Goal: Task Accomplishment & Management: Manage account settings

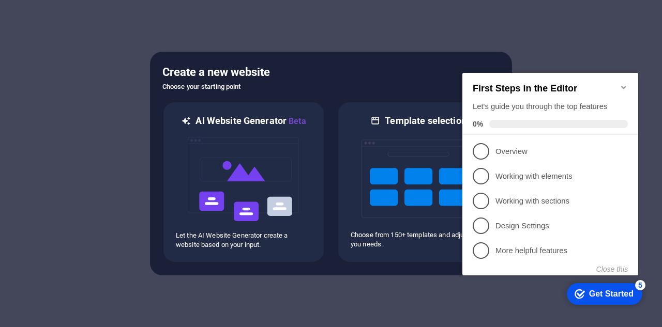
click at [624, 83] on icon "Minimize checklist" at bounding box center [623, 87] width 8 height 8
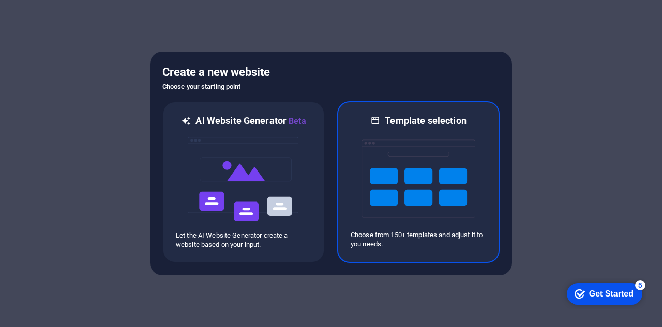
click at [426, 142] on img at bounding box center [418, 178] width 114 height 103
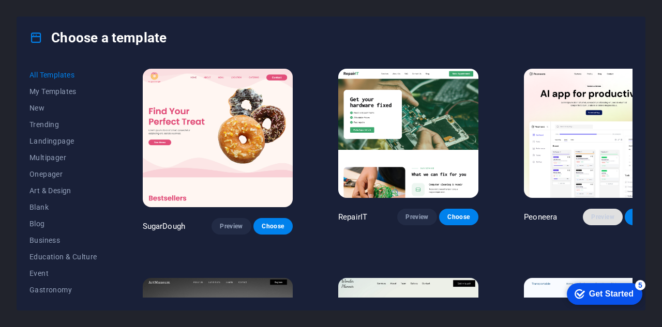
scroll to position [155, 0]
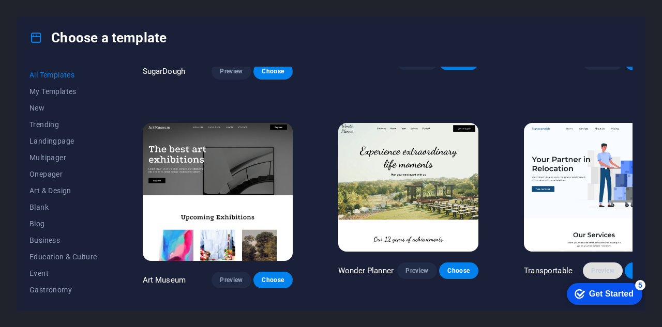
click at [591, 267] on span "Preview" at bounding box center [602, 271] width 23 height 8
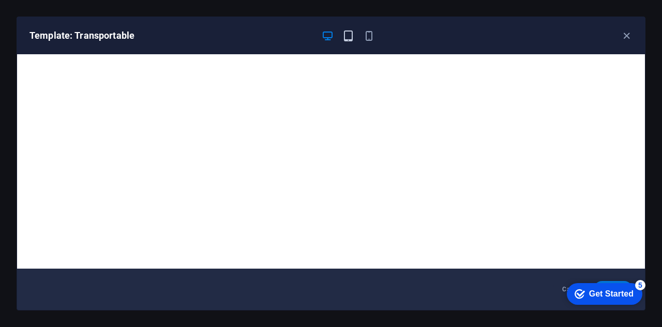
click at [352, 32] on icon "button" at bounding box center [348, 36] width 12 height 12
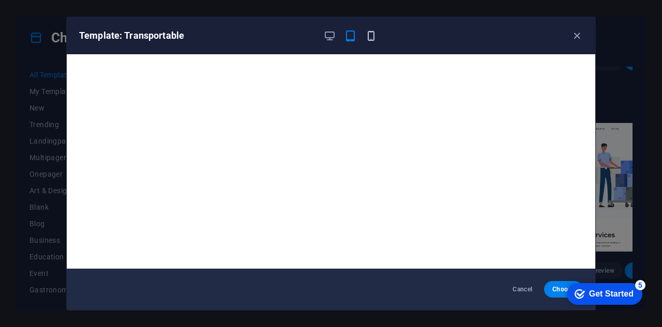
click at [372, 35] on icon "button" at bounding box center [371, 36] width 12 height 12
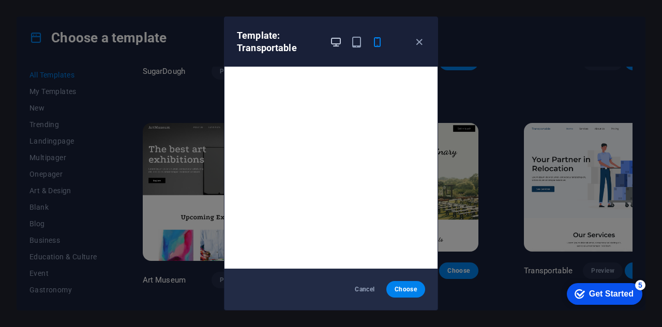
click at [336, 40] on icon "button" at bounding box center [336, 42] width 12 height 12
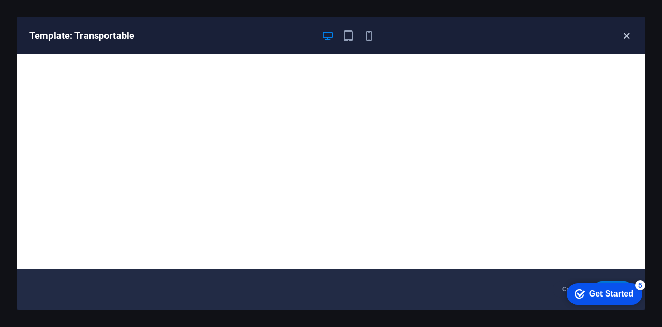
click at [624, 36] on icon "button" at bounding box center [626, 36] width 12 height 12
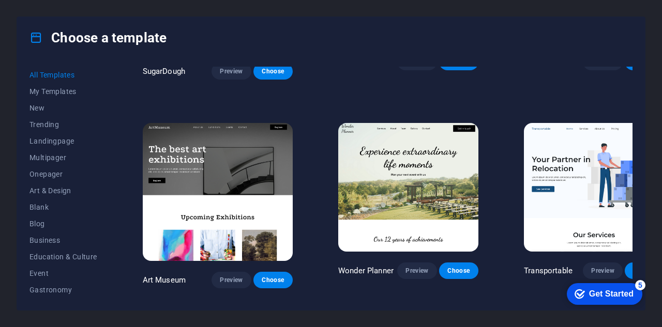
click at [633, 267] on span "Choose" at bounding box center [644, 271] width 23 height 8
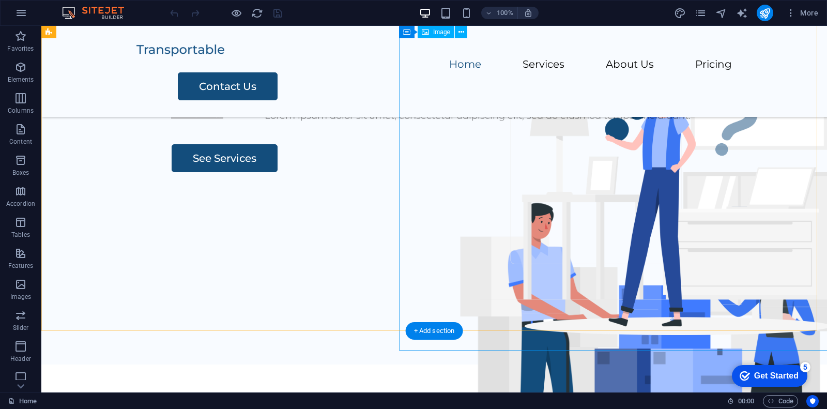
scroll to position [129, 0]
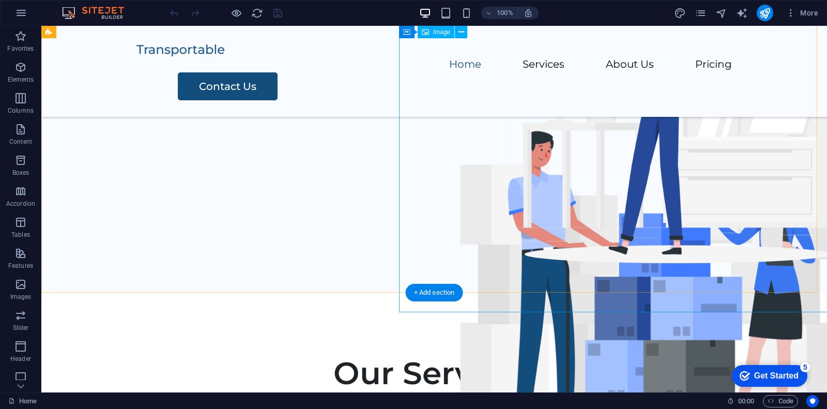
click at [493, 244] on figure at bounding box center [654, 273] width 491 height 346
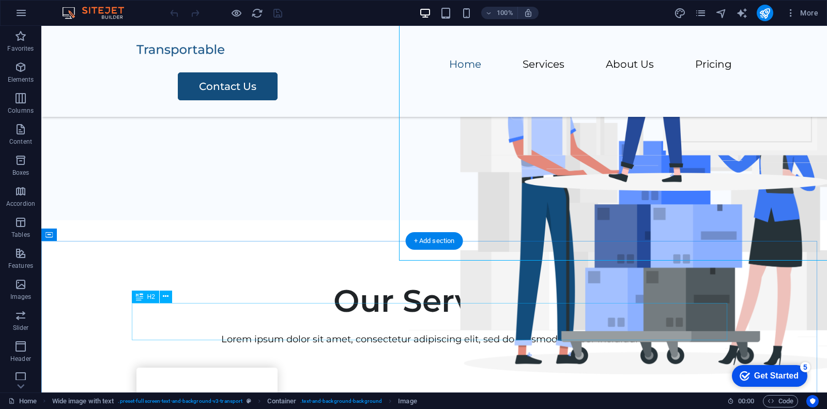
scroll to position [323, 0]
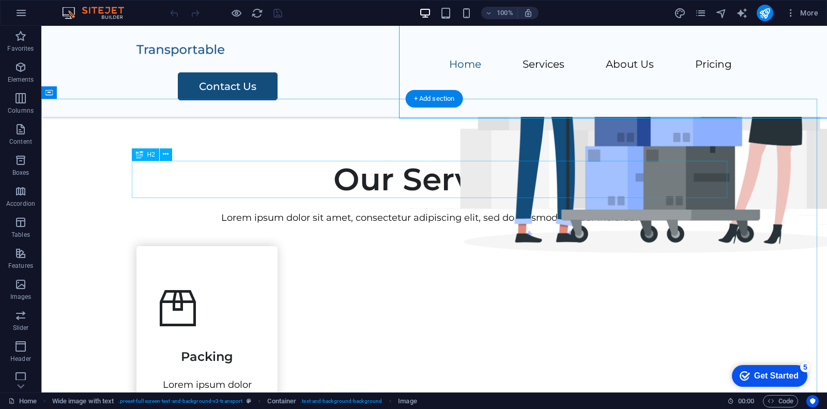
click at [405, 184] on div "Our Services" at bounding box center [433, 179] width 595 height 37
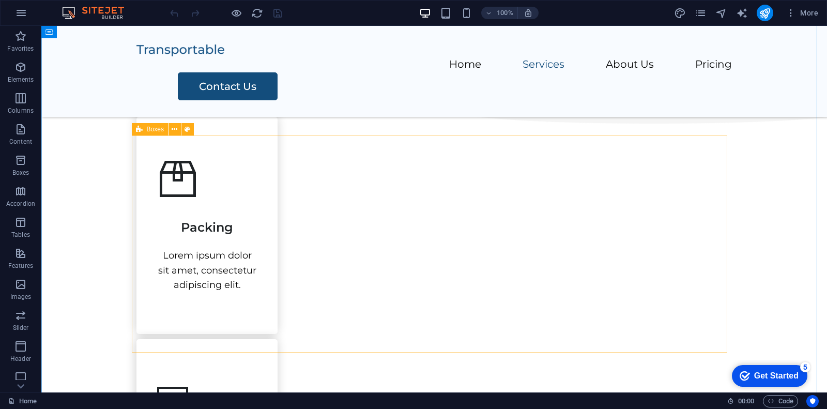
scroll to position [258, 0]
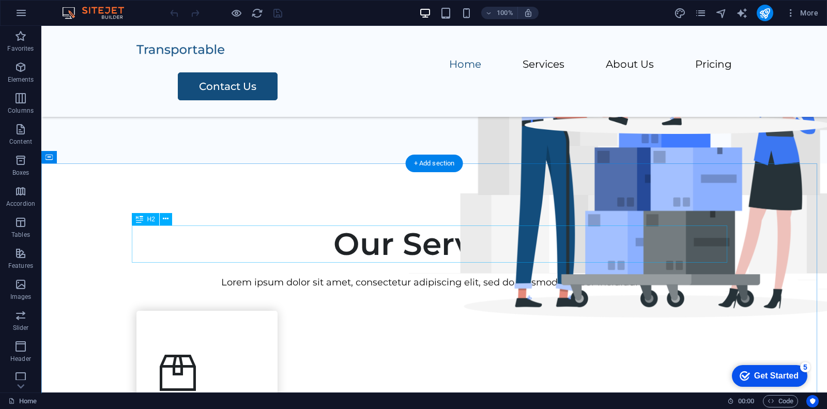
click at [459, 249] on div "Our Services" at bounding box center [433, 243] width 595 height 37
click at [487, 241] on div "Our Services" at bounding box center [433, 243] width 595 height 37
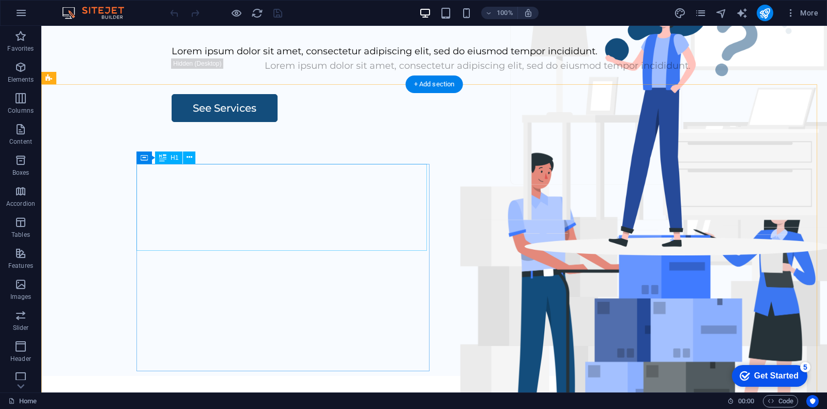
scroll to position [0, 0]
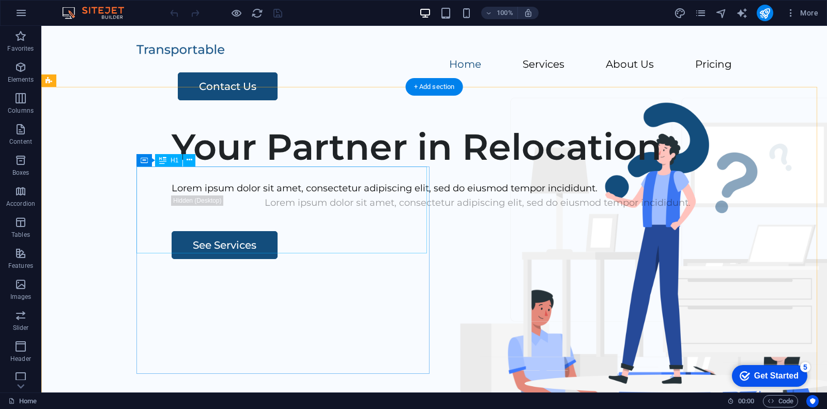
click at [324, 169] on div "Your Partner in Relocation" at bounding box center [478, 146] width 612 height 43
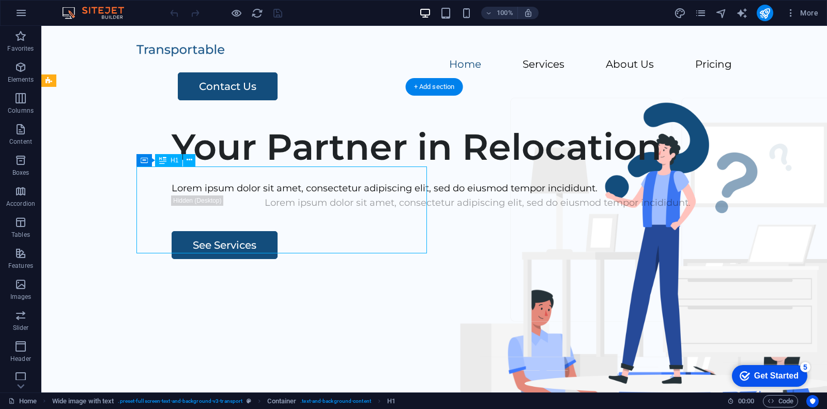
click at [315, 169] on div "Your Partner in Relocation" at bounding box center [478, 146] width 612 height 43
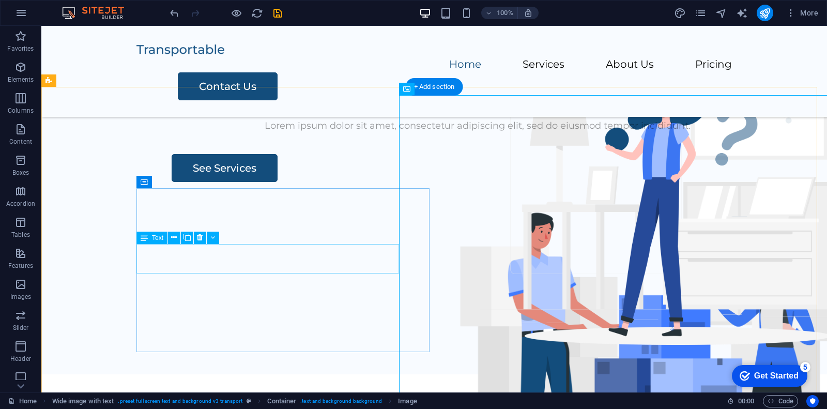
scroll to position [65, 0]
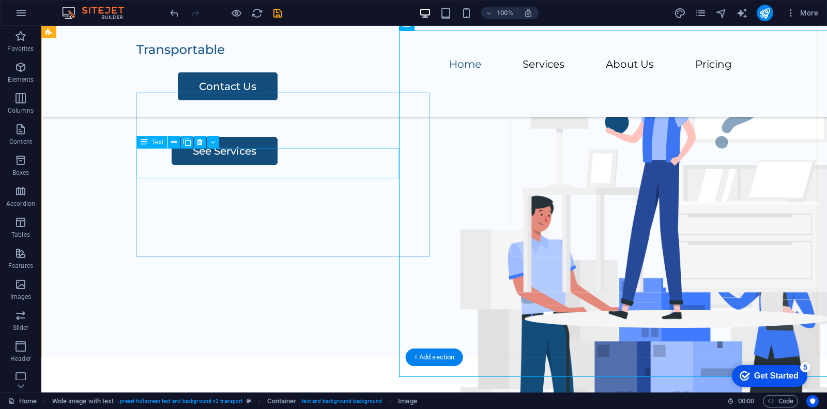
click at [278, 101] on div "Lorem ipsum dolor sit amet, consectetur adipiscing elit, sed do eiusmod tempor …" at bounding box center [478, 93] width 612 height 15
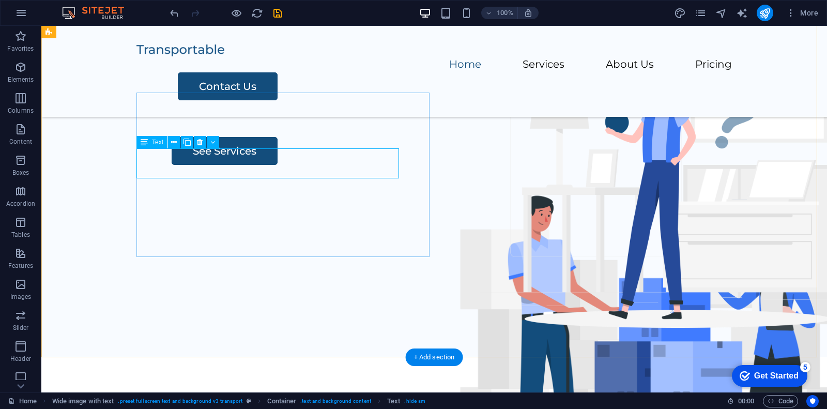
click at [272, 101] on div "Lorem ipsum dolor sit amet, consectetur adipiscing elit, sed do eiusmod tempor …" at bounding box center [478, 93] width 612 height 15
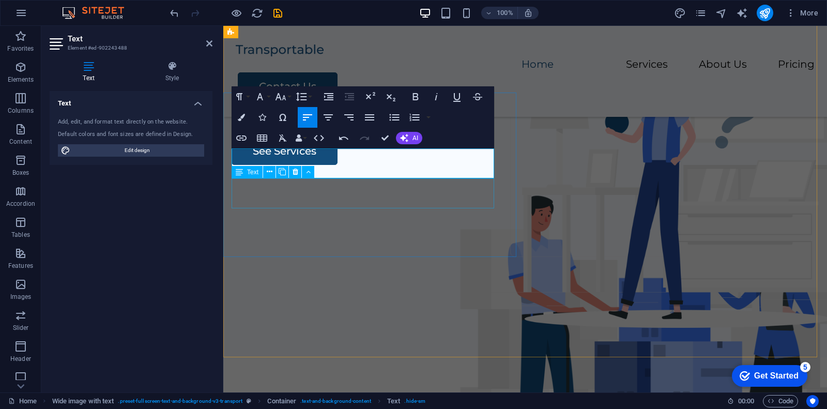
click at [365, 116] on div "Lorem ipsum dolor sit amet, consectetur adipiscing elit, sed do eiusmod tempor …" at bounding box center [525, 108] width 587 height 15
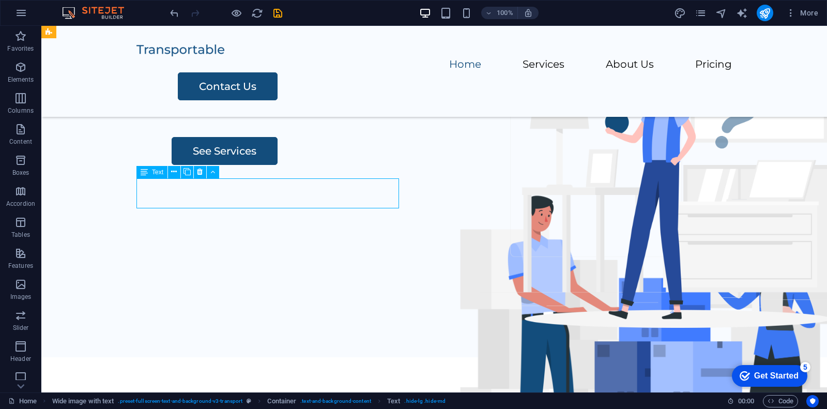
click at [304, 116] on div "Lorem ipsum dolor sit amet, consectetur adipiscing elit, sed do eiusmod tempor …" at bounding box center [478, 108] width 612 height 15
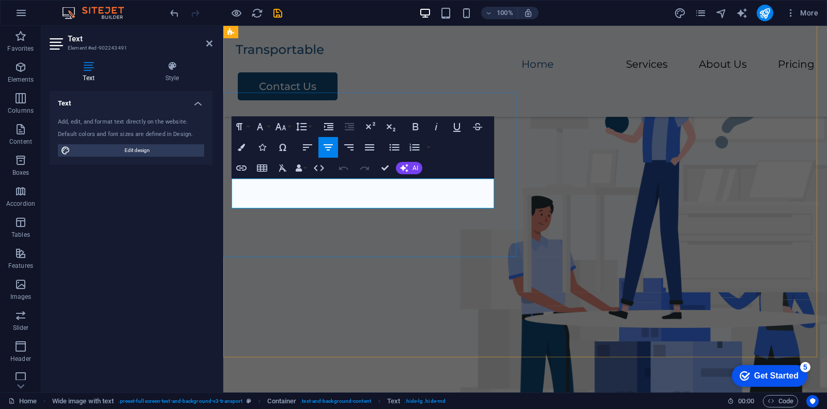
click at [310, 116] on p "Lorem ipsum dolor sit amet, consectetur adipiscing elit, sed do eiusmod tempor …" at bounding box center [525, 108] width 587 height 15
click at [374, 143] on icon "button" at bounding box center [369, 147] width 12 height 12
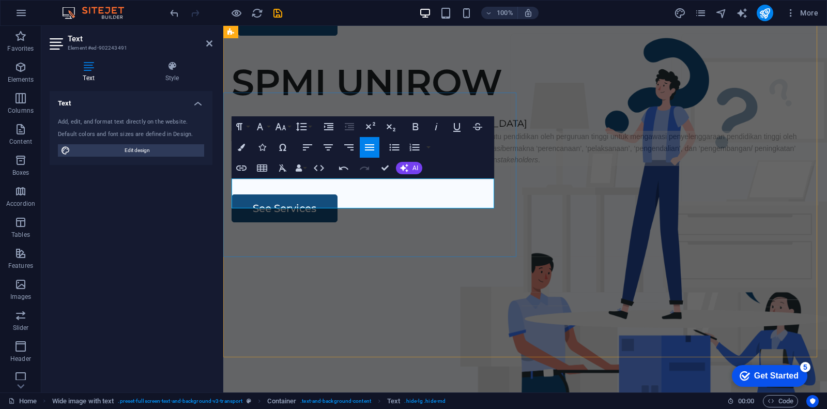
scroll to position [40, 0]
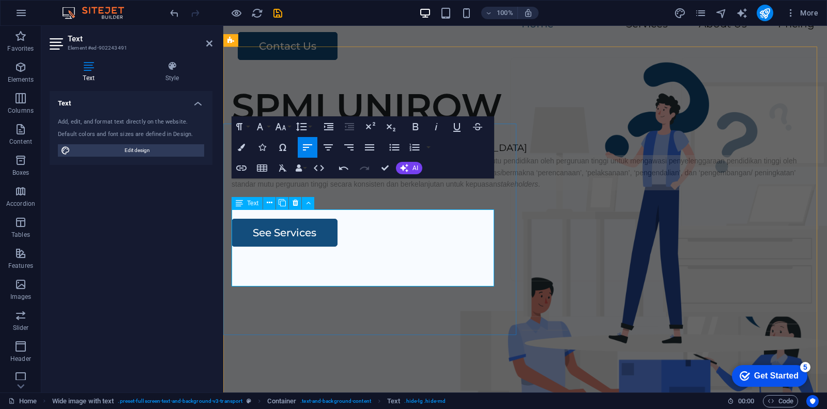
click at [350, 190] on p "Sistem Penjaminan Mutu Internal (SPMI) adalah kegiatan sistemik penjaminan mutu…" at bounding box center [525, 172] width 587 height 35
click at [352, 190] on p "Sistem Penjaminan Mutu Internal (SPMI) adalah kegiatan sistemik penjaminan mutu…" at bounding box center [525, 172] width 587 height 35
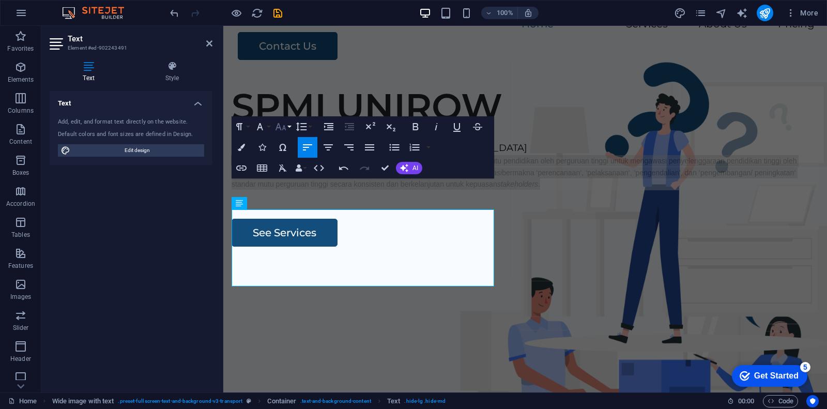
click at [287, 128] on button "Font Size" at bounding box center [283, 126] width 20 height 21
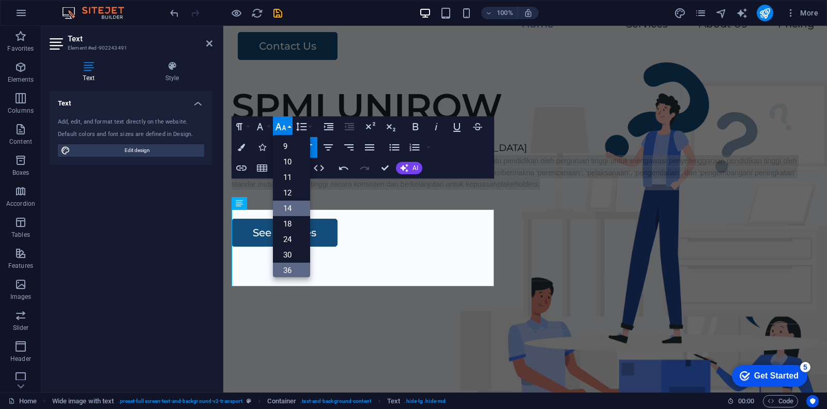
scroll to position [0, 0]
click at [291, 203] on link "12" at bounding box center [291, 209] width 37 height 16
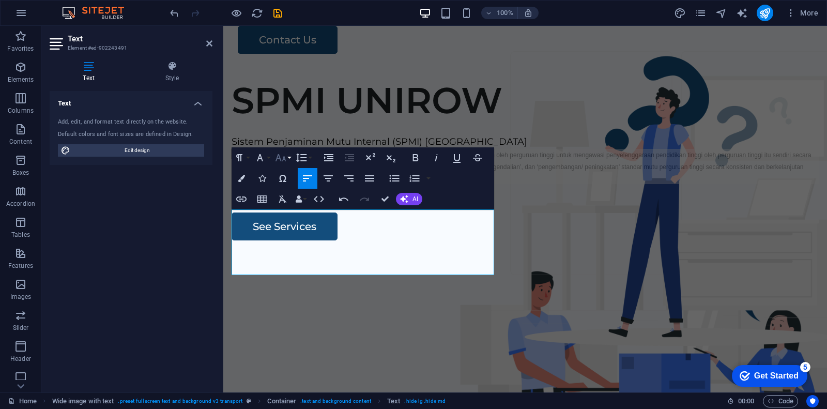
click at [282, 156] on icon "button" at bounding box center [280, 157] width 12 height 12
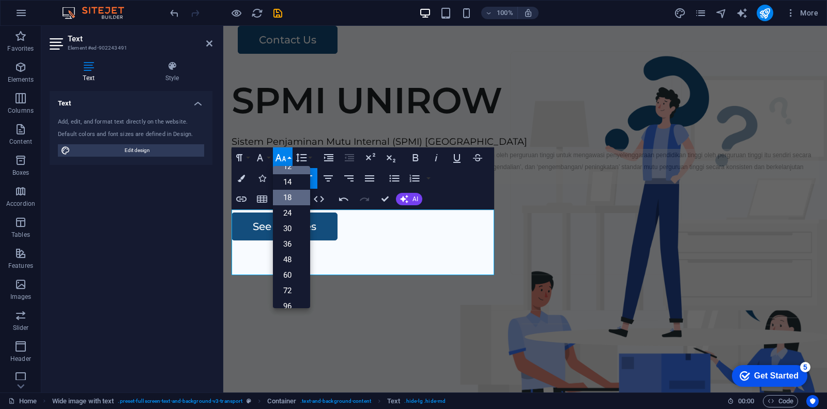
click at [292, 197] on link "18" at bounding box center [291, 198] width 37 height 16
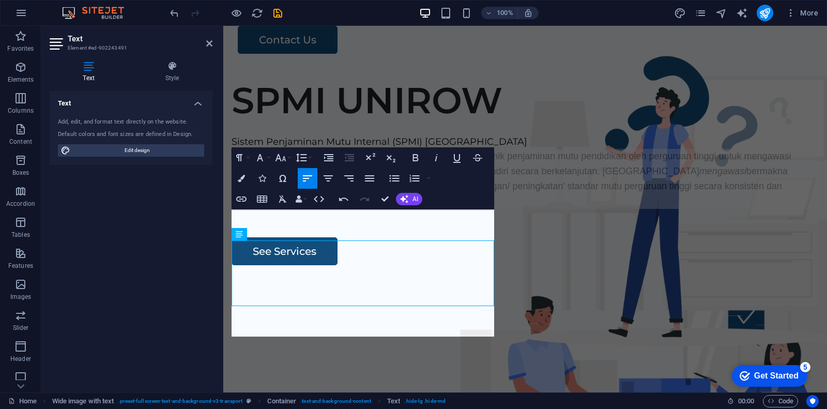
scroll to position [16, 0]
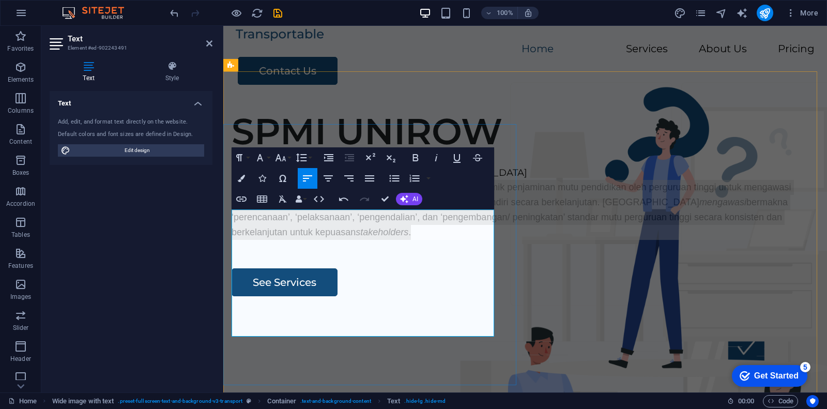
click at [381, 237] on span "Sistem Penjaminan Mutu Internal (SPMI) adalah kegiatan sistemik penjaminan mutu…" at bounding box center [512, 209] width 560 height 55
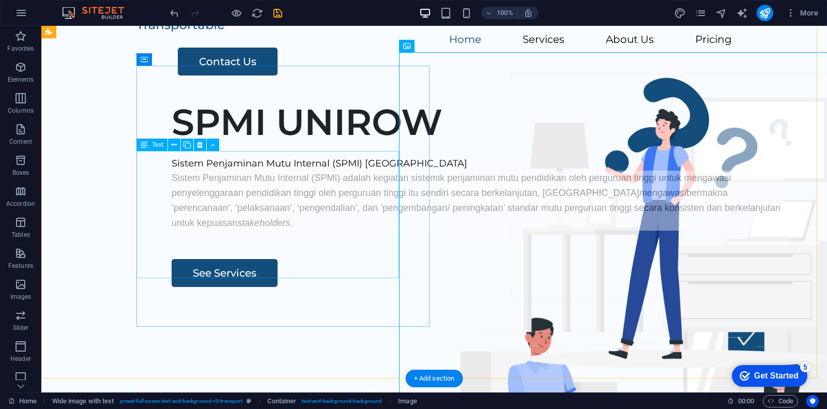
scroll to position [0, 0]
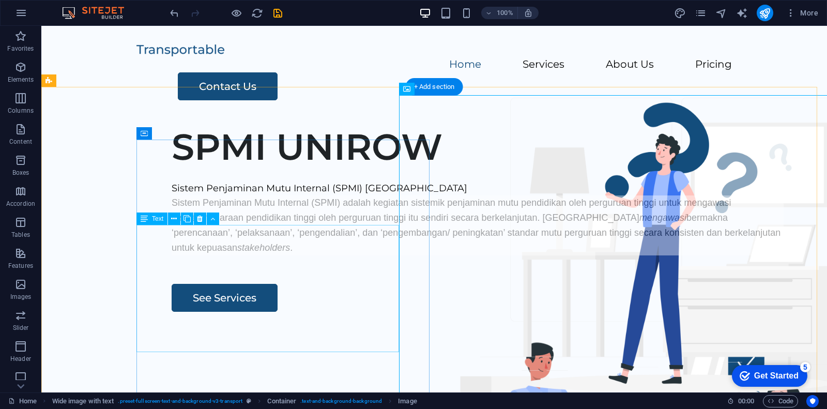
click at [299, 238] on div "Sistem Penjaminan Mutu Internal (SPMI) adalah kegiatan sistemik penjaminan mutu…" at bounding box center [478, 224] width 612 height 59
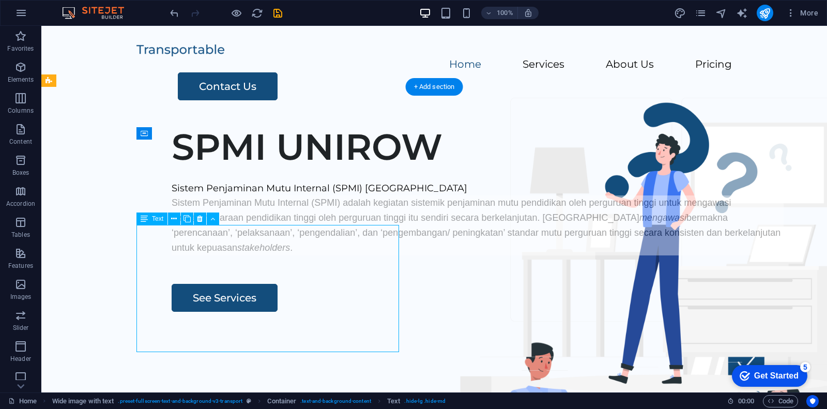
click at [299, 238] on div "Sistem Penjaminan Mutu Internal (SPMI) adalah kegiatan sistemik penjaminan mutu…" at bounding box center [478, 224] width 612 height 59
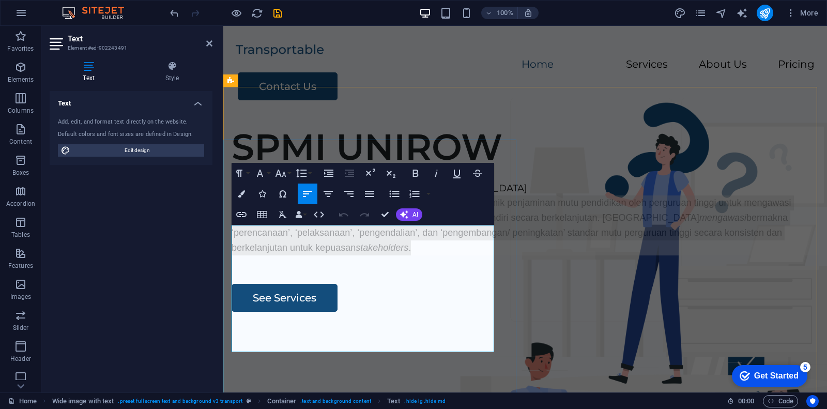
click at [299, 238] on p "Sistem Penjaminan Mutu Internal (SPMI) adalah kegiatan sistemik penjaminan mutu…" at bounding box center [525, 224] width 587 height 59
click at [393, 252] on span "Sistem Penjaminan Mutu Internal (SPMI) adalah kegiatan sistemik penjaminan mutu…" at bounding box center [512, 224] width 560 height 55
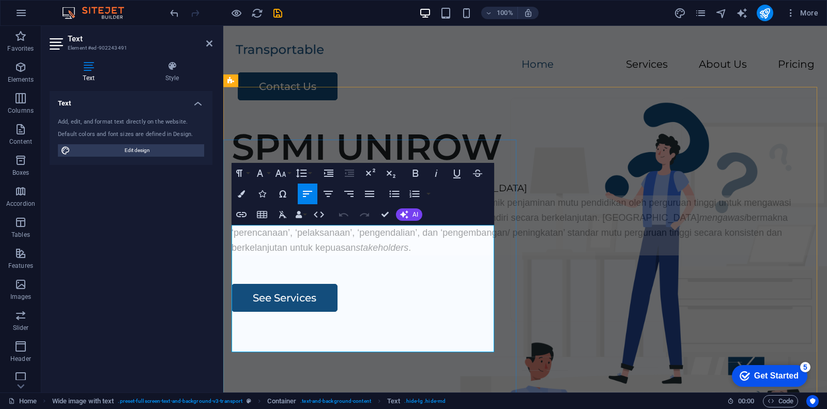
click at [393, 252] on span "Sistem Penjaminan Mutu Internal (SPMI) adalah kegiatan sistemik penjaminan mutu…" at bounding box center [512, 224] width 560 height 55
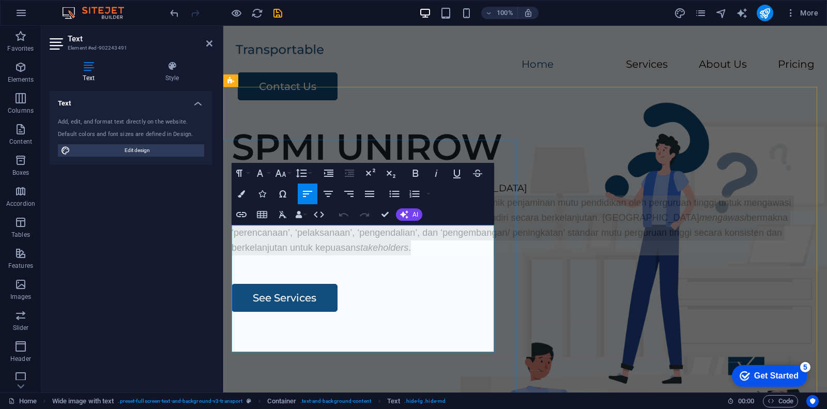
click at [393, 252] on span "Sistem Penjaminan Mutu Internal (SPMI) adalah kegiatan sistemik penjaminan mutu…" at bounding box center [512, 224] width 560 height 55
click at [267, 174] on button "Font Family" at bounding box center [262, 173] width 20 height 21
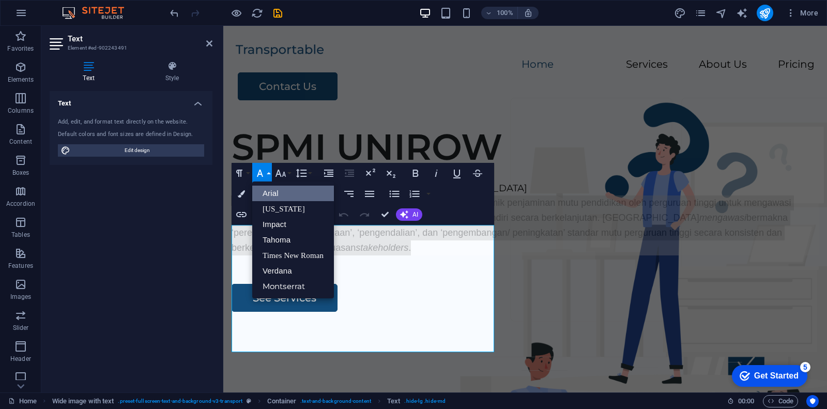
click at [464, 207] on div "Paragraph Format Normal Heading 1 Heading 2 Heading 3 Heading 4 Heading 5 Headi…" at bounding box center [363, 194] width 263 height 62
click at [443, 251] on span "Sistem Penjaminan Mutu Internal (SPMI) adalah kegiatan sistemik penjaminan mutu…" at bounding box center [512, 224] width 560 height 55
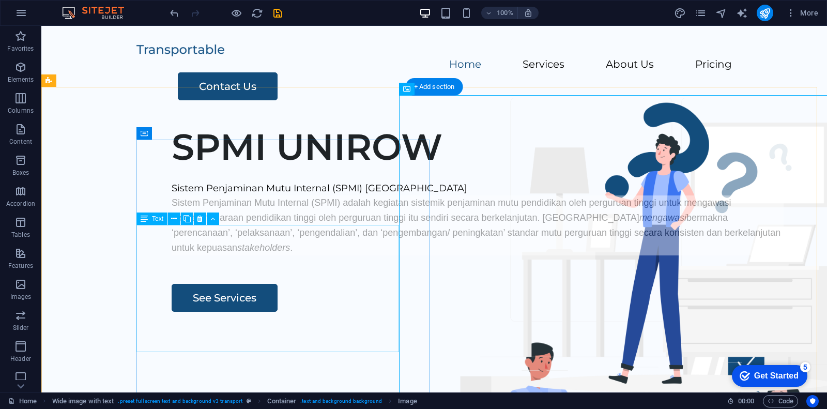
click at [301, 252] on div "Sistem Penjaminan Mutu Internal (SPMI) adalah kegiatan sistemik penjaminan mutu…" at bounding box center [478, 224] width 612 height 59
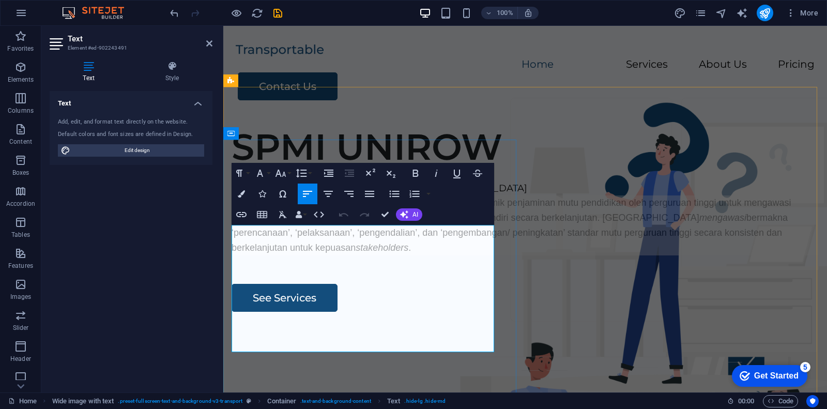
click at [301, 252] on p "Sistem Penjaminan Mutu Internal (SPMI) adalah kegiatan sistemik penjaminan mutu…" at bounding box center [525, 224] width 587 height 59
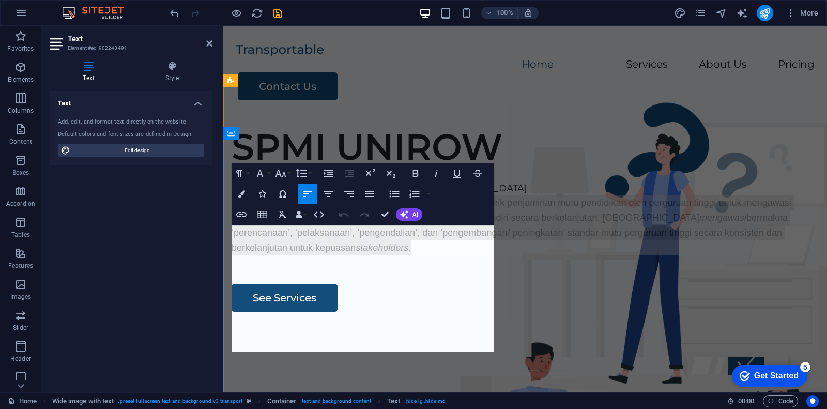
click at [301, 252] on p "Sistem Penjaminan Mutu Internal (SPMI) adalah kegiatan sistemik penjaminan mutu…" at bounding box center [525, 224] width 587 height 59
click at [242, 197] on button "Colors" at bounding box center [242, 193] width 20 height 21
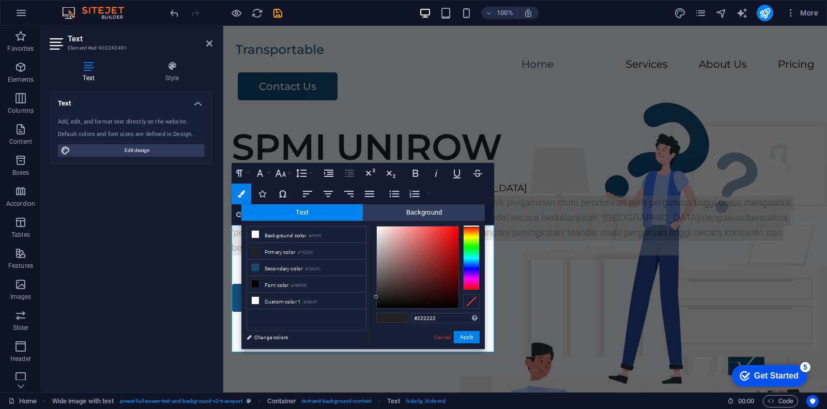
click at [469, 265] on div at bounding box center [471, 258] width 17 height 64
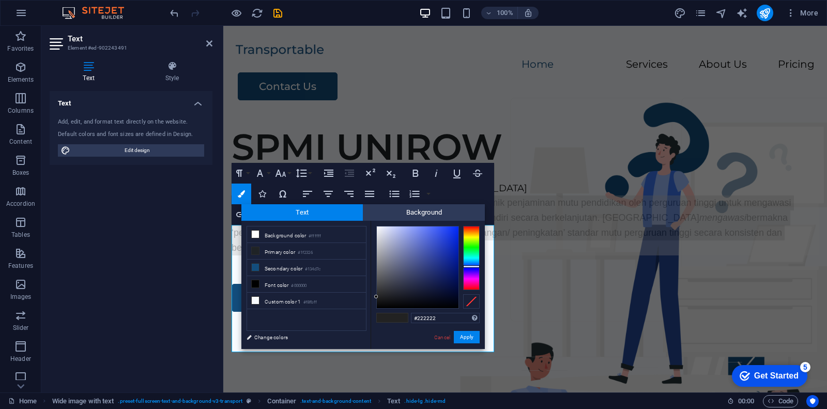
click at [470, 266] on div at bounding box center [471, 266] width 17 height 3
click at [471, 268] on div at bounding box center [471, 258] width 17 height 64
type input "#090cfb"
drag, startPoint x: 451, startPoint y: 233, endPoint x: 455, endPoint y: 227, distance: 7.0
click at [455, 227] on div at bounding box center [418, 267] width 82 height 82
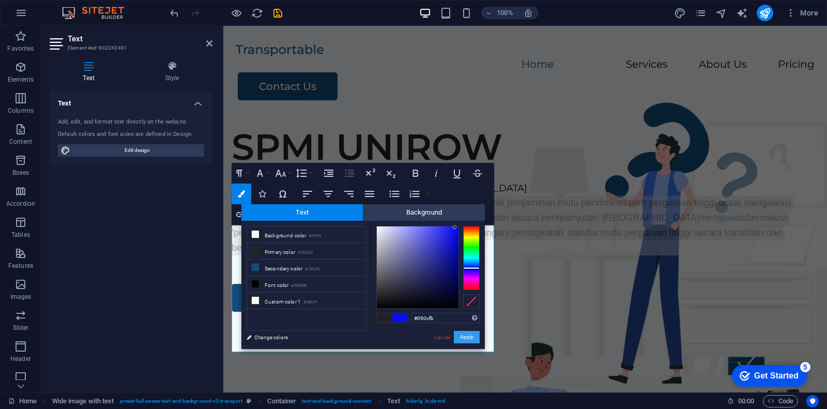
click at [468, 327] on button "Apply" at bounding box center [467, 337] width 26 height 12
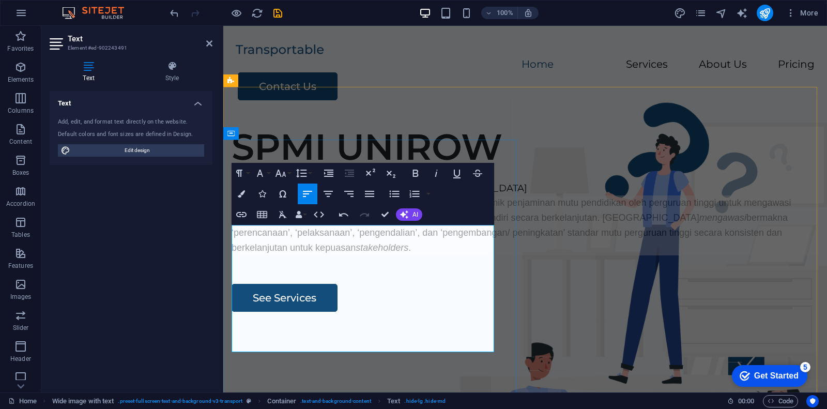
click at [464, 255] on p "Sistem Penjaminan Mutu Internal (SPMI) adalah kegiatan sistemik penjaminan mutu…" at bounding box center [525, 224] width 587 height 59
click at [372, 252] on span "Sistem Penjaminan Mutu Internal (SPMI) adalah kegiatan sistemik penjaminan mutu…" at bounding box center [512, 224] width 560 height 55
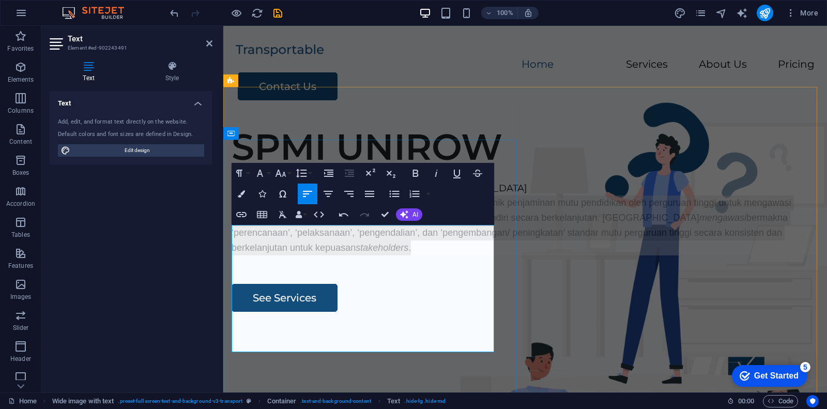
click at [372, 252] on span "Sistem Penjaminan Mutu Internal (SPMI) adalah kegiatan sistemik penjaminan mutu…" at bounding box center [512, 224] width 560 height 55
click at [415, 171] on icon "button" at bounding box center [416, 173] width 6 height 7
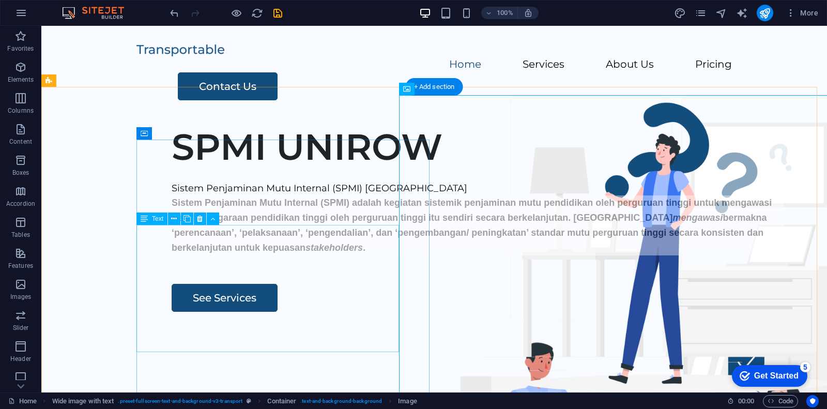
click at [277, 255] on div "Sistem Penjaminan Mutu Internal (SPMI) adalah kegiatan sistemik penjaminan mutu…" at bounding box center [478, 224] width 612 height 59
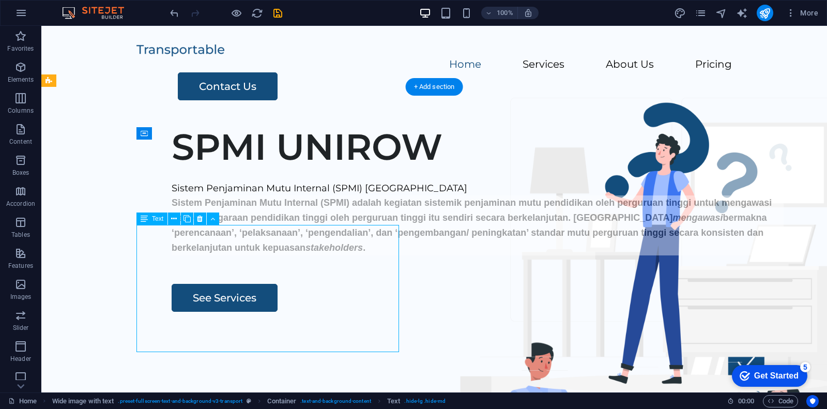
click at [295, 255] on div "Sistem Penjaminan Mutu Internal (SPMI) adalah kegiatan sistemik penjaminan mutu…" at bounding box center [478, 224] width 612 height 59
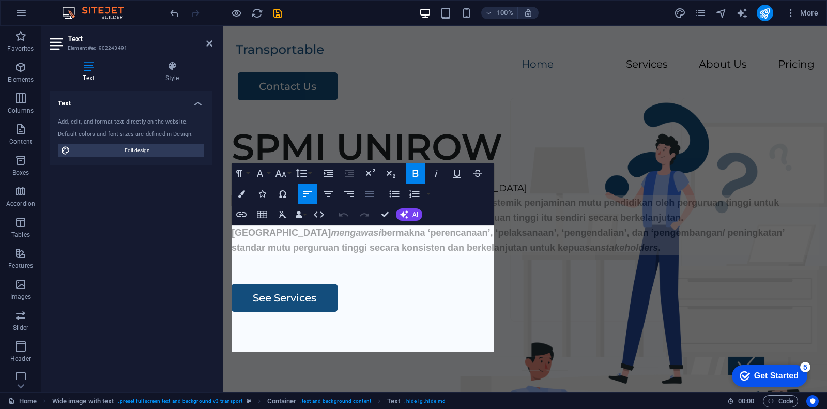
click at [371, 194] on icon "button" at bounding box center [369, 194] width 9 height 6
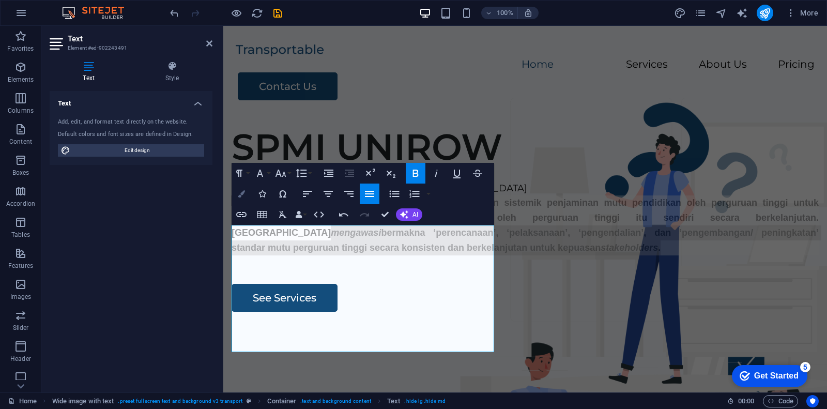
click at [241, 195] on icon "button" at bounding box center [241, 193] width 7 height 7
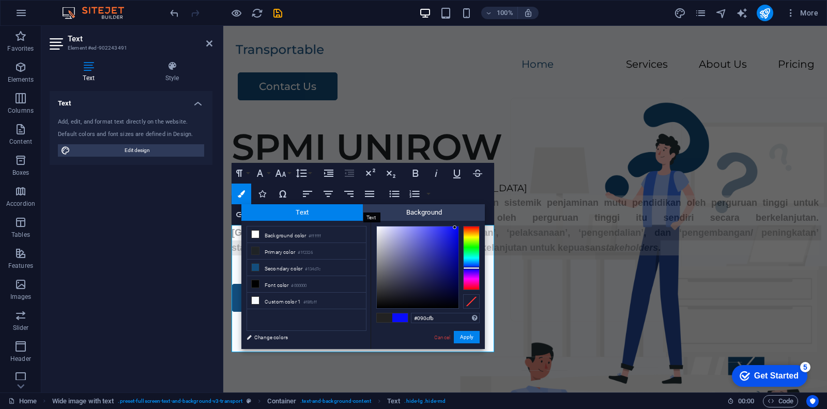
click at [316, 210] on span "Text" at bounding box center [302, 212] width 122 height 17
click at [452, 230] on div at bounding box center [418, 267] width 82 height 82
type input "#0104ef"
drag, startPoint x: 452, startPoint y: 230, endPoint x: 457, endPoint y: 231, distance: 5.3
click at [457, 231] on div at bounding box center [457, 231] width 4 height 4
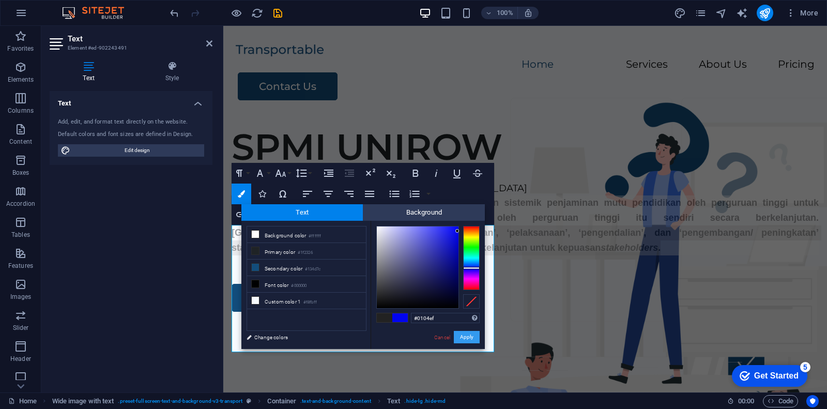
click at [468, 327] on button "Apply" at bounding box center [467, 337] width 26 height 12
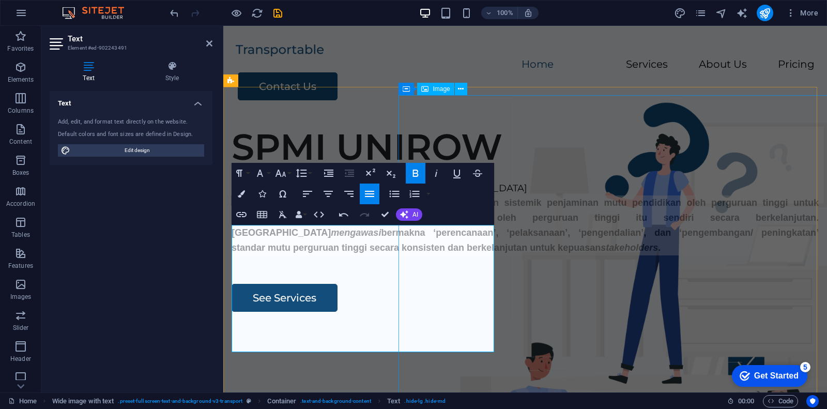
select select "px"
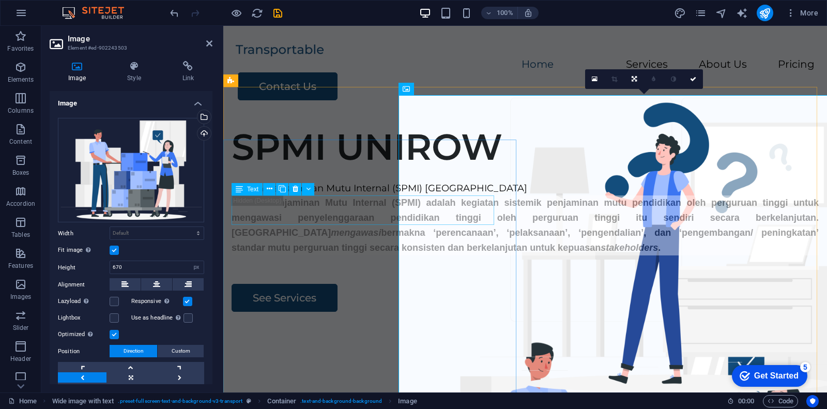
click at [344, 196] on div "Sistem Penjaminan Mutu Internal (SPMI) Universitas PGRI Ronggolawe" at bounding box center [525, 188] width 587 height 15
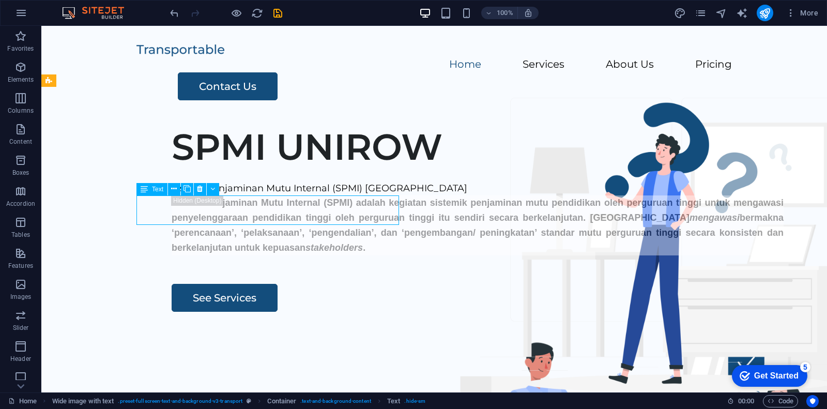
click at [344, 196] on div "Sistem Penjaminan Mutu Internal (SPMI) Universitas PGRI Ronggolawe" at bounding box center [478, 188] width 612 height 15
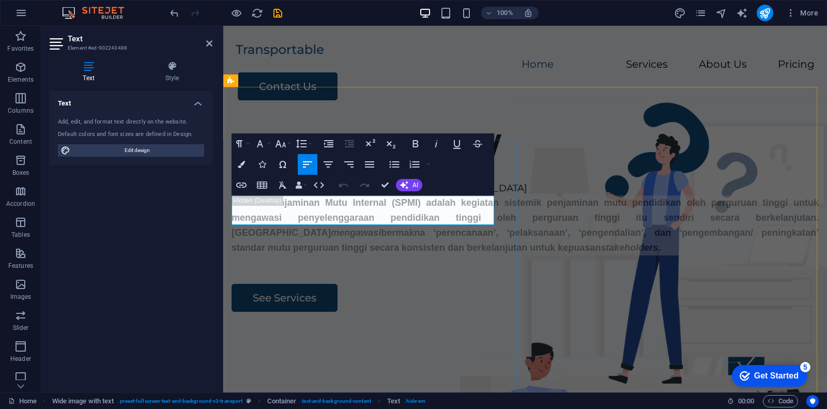
click at [344, 196] on p "Sistem Penjaminan Mutu Internal (SPMI) Universitas PGRI Ronggolawe" at bounding box center [525, 188] width 587 height 15
click at [376, 163] on button "Align Justify" at bounding box center [370, 164] width 20 height 21
click at [416, 139] on icon "button" at bounding box center [415, 143] width 12 height 12
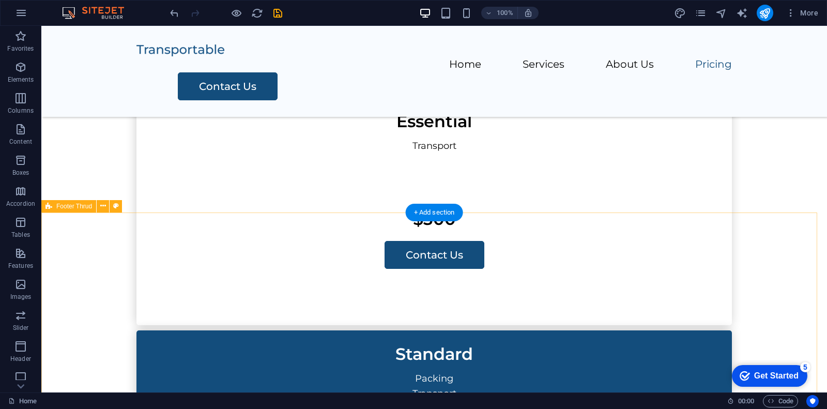
scroll to position [1995, 0]
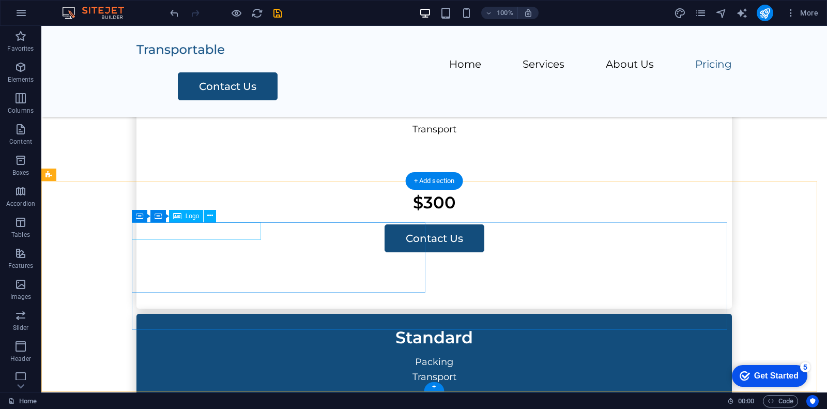
select select "px"
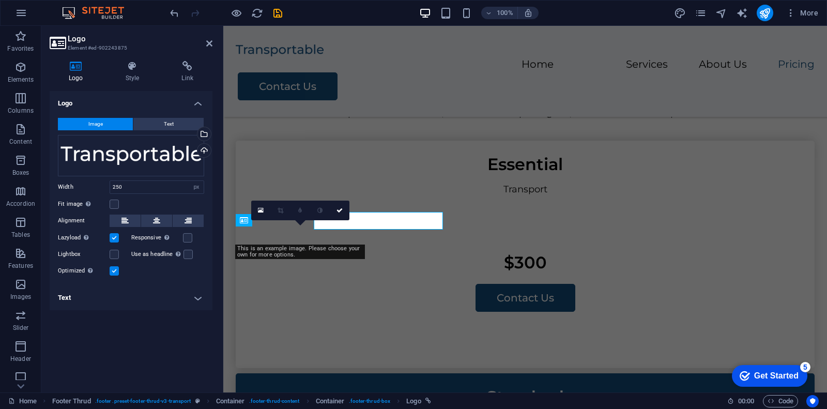
scroll to position [2006, 0]
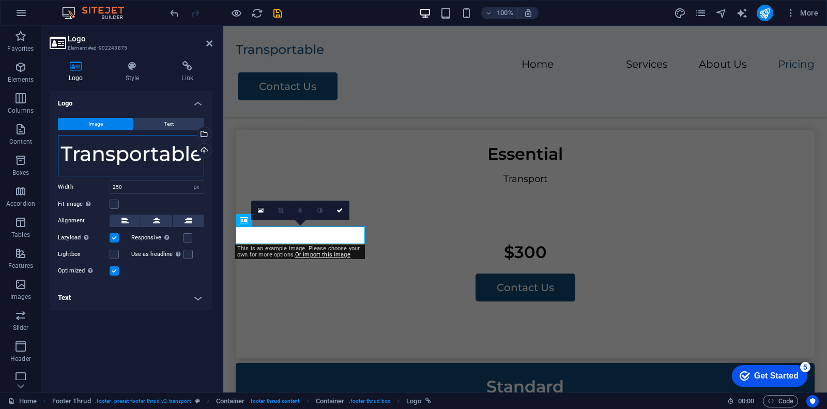
click at [131, 150] on div "Drag files here, click to choose files or select files from Files or our free s…" at bounding box center [131, 155] width 146 height 41
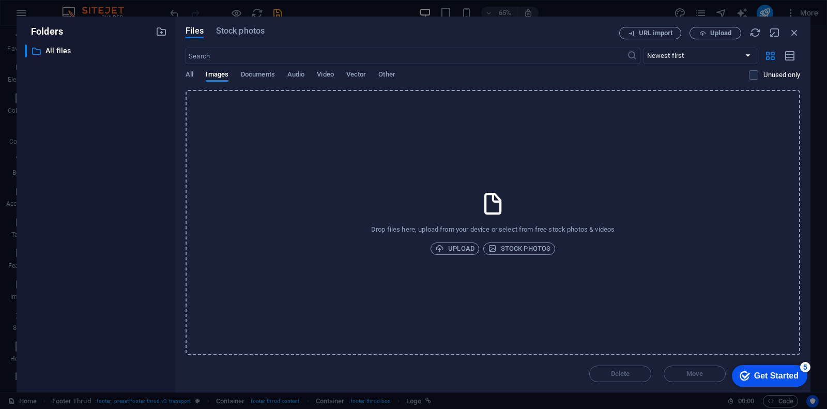
click at [131, 150] on div "​ All files All files" at bounding box center [96, 214] width 142 height 340
click at [661, 28] on icon "button" at bounding box center [794, 32] width 11 height 11
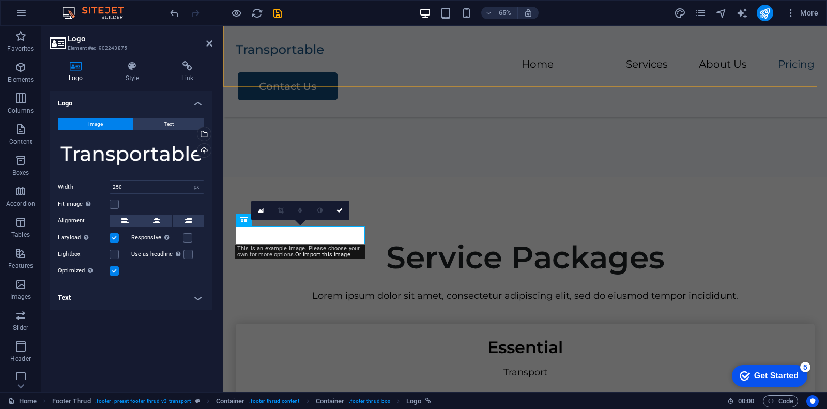
scroll to position [2006, 0]
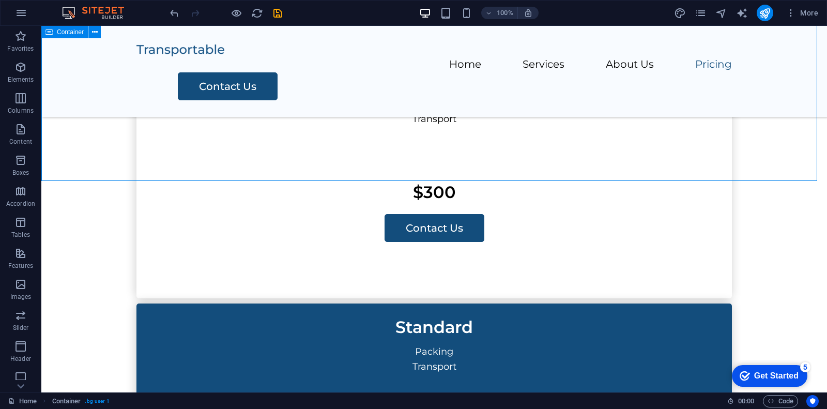
scroll to position [1995, 0]
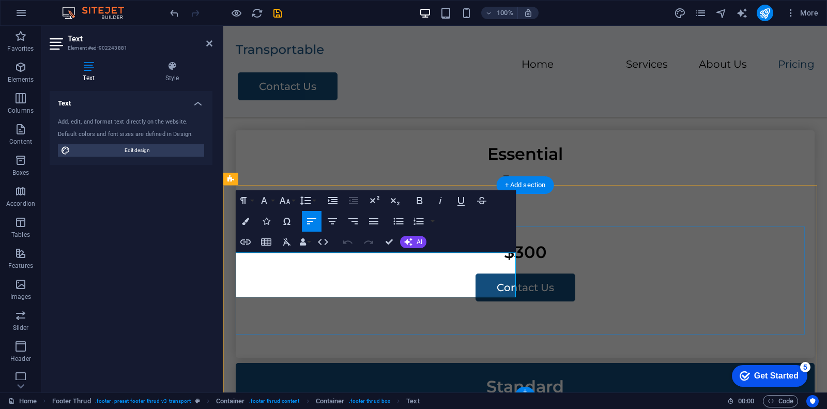
click at [256, 211] on button "Font Family" at bounding box center [266, 200] width 20 height 21
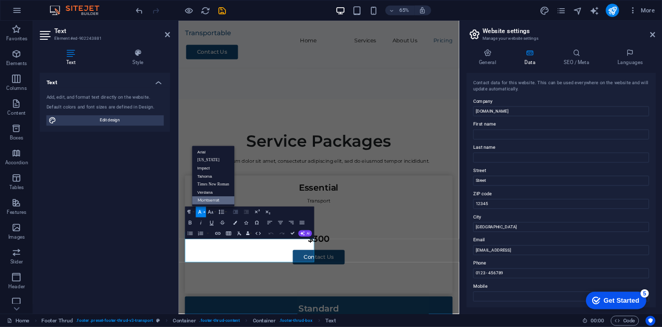
scroll to position [0, 0]
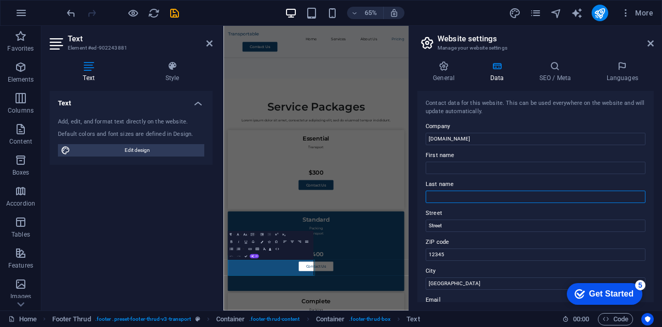
scroll to position [1563, 0]
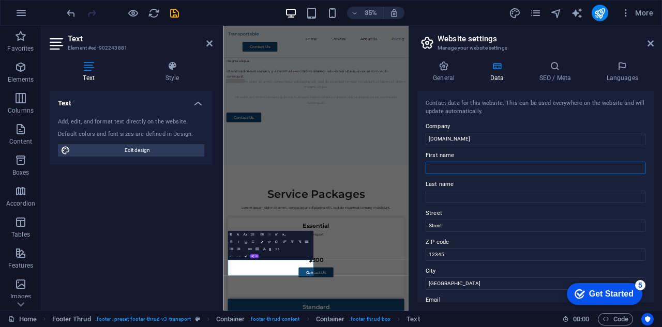
click at [463, 167] on input "First name" at bounding box center [535, 168] width 220 height 12
type input "KPM"
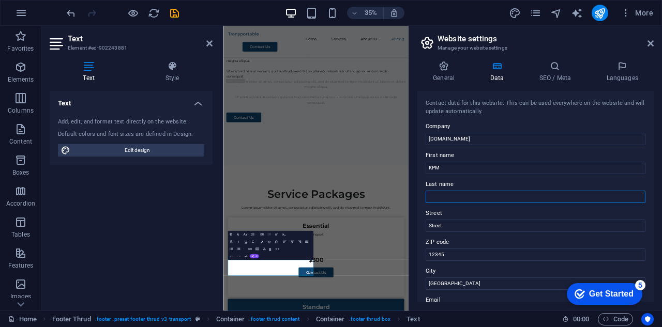
click at [460, 200] on input "Last name" at bounding box center [535, 197] width 220 height 12
type input "UNIROW"
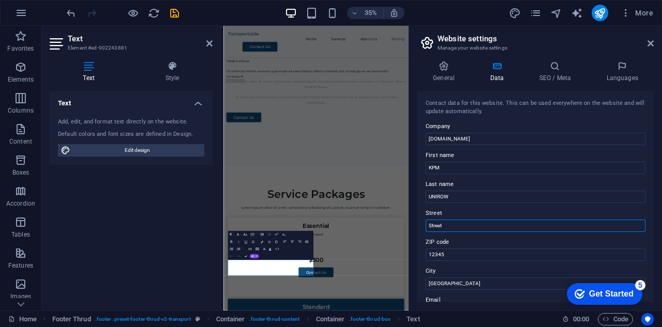
drag, startPoint x: 457, startPoint y: 227, endPoint x: 419, endPoint y: 233, distance: 38.2
click at [419, 233] on div "Contact data for this website. This can be used everywhere on the website and w…" at bounding box center [535, 196] width 236 height 211
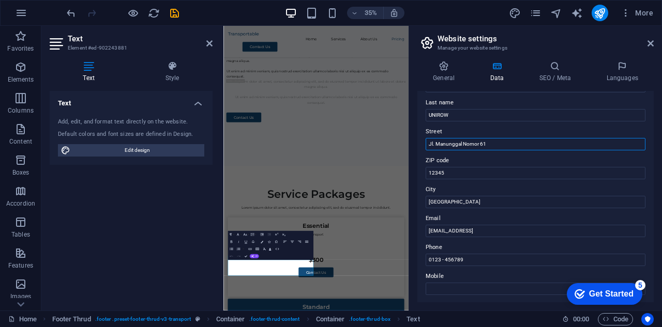
scroll to position [103, 0]
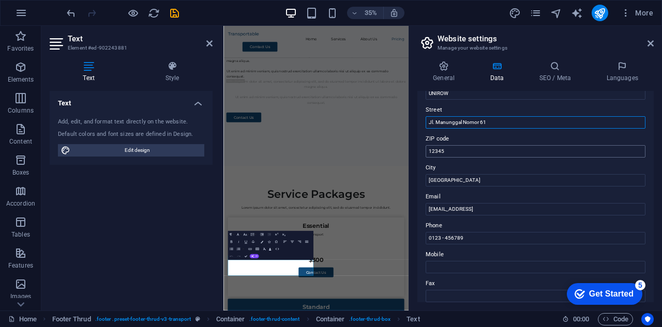
type input "Jl. Manunggal Nomor 61"
drag, startPoint x: 451, startPoint y: 152, endPoint x: 422, endPoint y: 152, distance: 29.5
click at [422, 152] on div "Contact data for this website. This can be used everywhere on the website and w…" at bounding box center [535, 196] width 236 height 211
type input "62381"
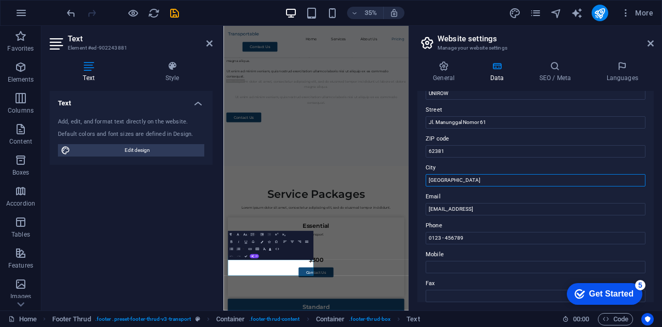
drag, startPoint x: 453, startPoint y: 179, endPoint x: 419, endPoint y: 182, distance: 34.8
click at [419, 182] on div "Contact data for this website. This can be used everywhere on the website and w…" at bounding box center [535, 196] width 236 height 211
type input "Tuban, Jawa Timur"
drag, startPoint x: 558, startPoint y: 207, endPoint x: 427, endPoint y: 213, distance: 130.4
click at [427, 213] on input "b58a645c26d3cd4c342b2e2007287a@cpanel.local" at bounding box center [535, 209] width 220 height 12
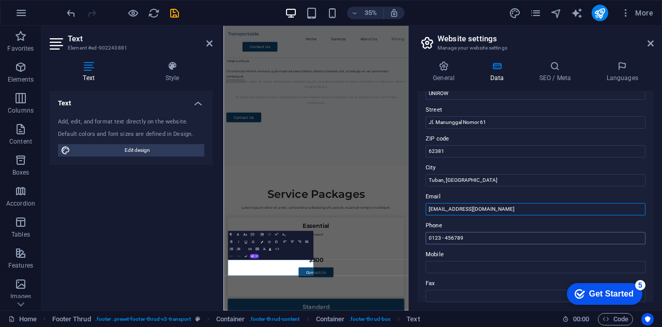
type input "kpm@unirow.ac.id"
drag, startPoint x: 478, startPoint y: 240, endPoint x: 423, endPoint y: 239, distance: 54.8
click at [423, 239] on div "Contact data for this website. This can be used everywhere on the website and w…" at bounding box center [535, 196] width 236 height 211
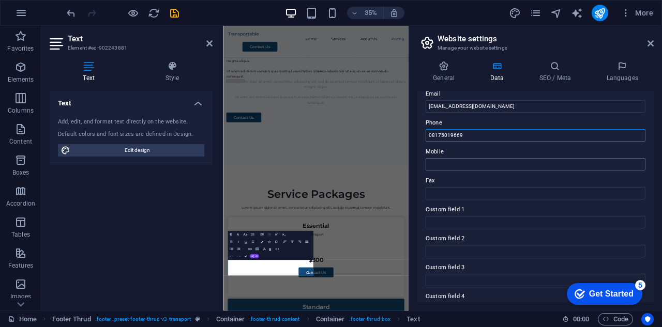
scroll to position [207, 0]
drag, startPoint x: 469, startPoint y: 137, endPoint x: 422, endPoint y: 136, distance: 47.6
click at [422, 136] on div "Contact data for this website. This can be used everywhere on the website and w…" at bounding box center [535, 196] width 236 height 211
type input "08175019669"
click at [475, 162] on input "Mobile" at bounding box center [535, 164] width 220 height 12
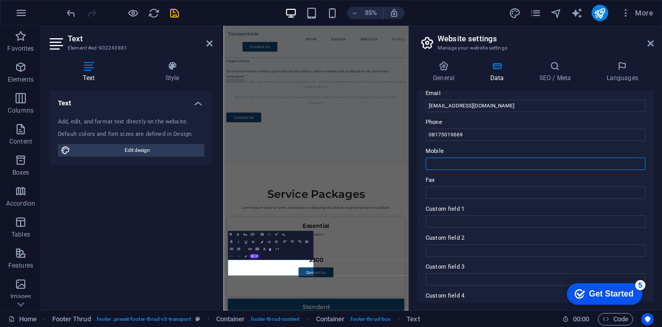
paste input "08175019669"
click at [434, 162] on input "08175019669" at bounding box center [535, 164] width 220 height 12
type input "08175019669"
click at [482, 192] on input "Fax" at bounding box center [535, 193] width 220 height 12
type input "0"
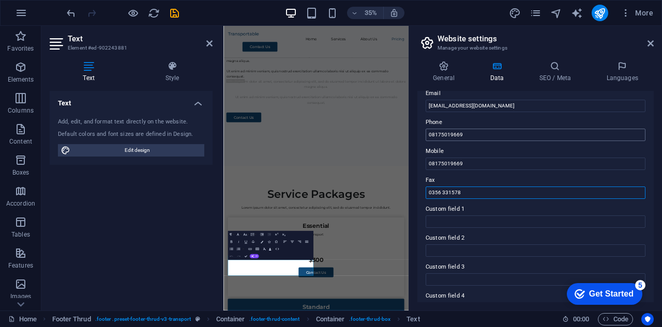
type input "0356 331578"
click at [473, 132] on input "08175019669" at bounding box center [535, 135] width 220 height 12
drag, startPoint x: 478, startPoint y: 132, endPoint x: 420, endPoint y: 135, distance: 57.5
click at [420, 135] on div "Contact data for this website. This can be used everywhere on the website and w…" at bounding box center [535, 196] width 236 height 211
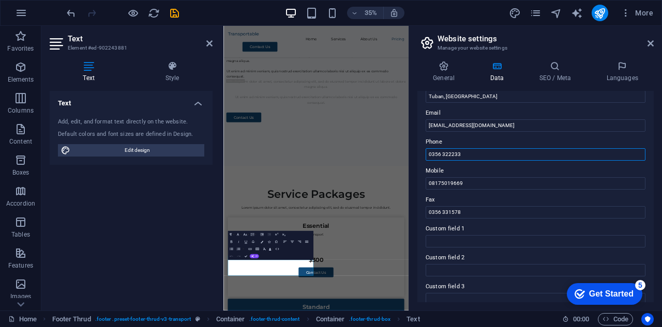
scroll to position [285, 0]
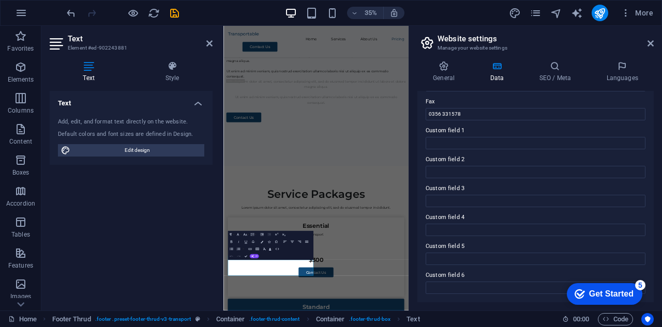
type input "0356 322233"
click at [582, 46] on h3 "Manage your website settings" at bounding box center [534, 47] width 195 height 9
click at [649, 44] on icon at bounding box center [650, 43] width 6 height 8
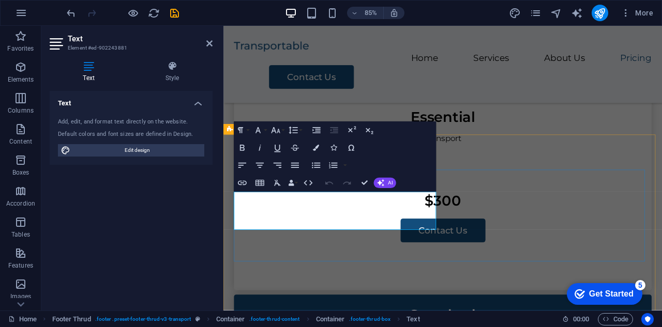
scroll to position [2041, 0]
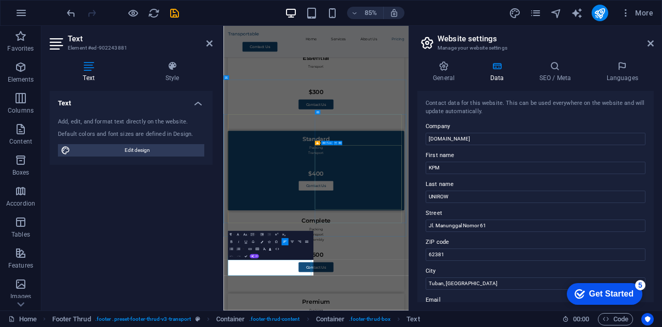
scroll to position [1563, 0]
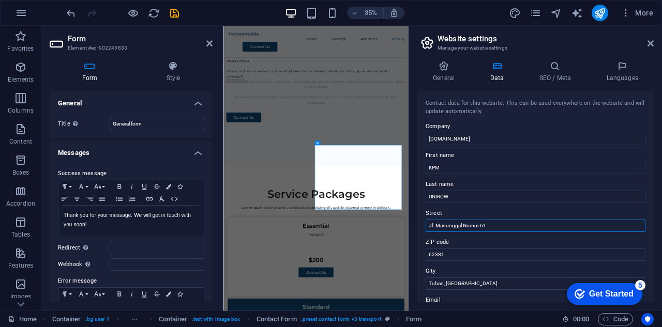
click at [499, 226] on input "Jl. Manunggal Nomor 61" at bounding box center [535, 226] width 220 height 12
click at [470, 224] on input "Jl. Manunggal Nomor 61" at bounding box center [535, 226] width 220 height 12
type input "Jl. Manunggal No. 61"
click at [481, 281] on input "Tuban, Jawa Timur" at bounding box center [535, 284] width 220 height 12
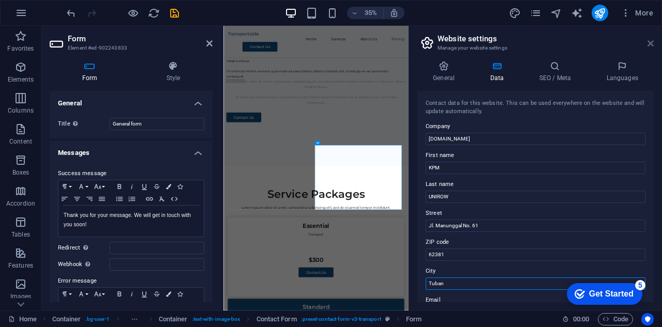
type input "Tuban"
click at [649, 40] on icon at bounding box center [650, 43] width 6 height 8
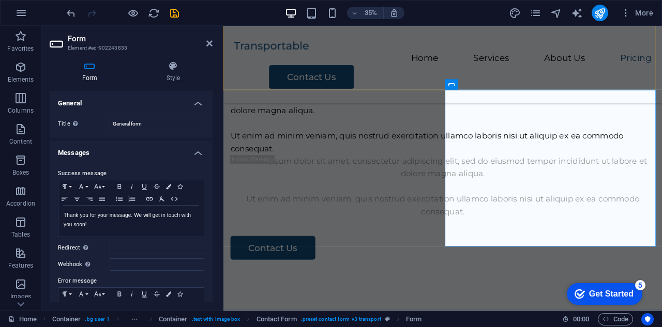
scroll to position [1829, 0]
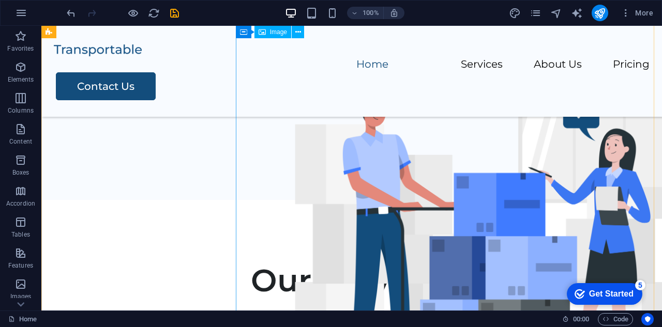
scroll to position [0, 0]
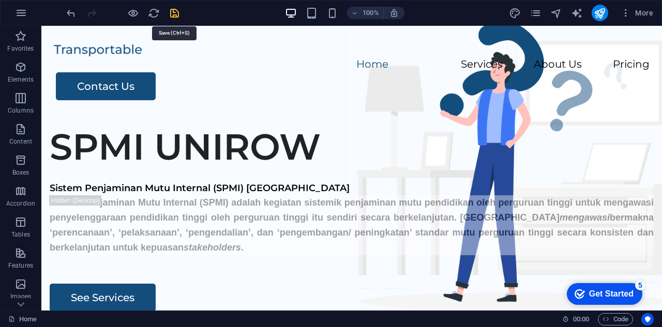
click at [171, 11] on icon "save" at bounding box center [175, 13] width 12 height 12
click at [558, 11] on icon "navigator" at bounding box center [556, 13] width 12 height 12
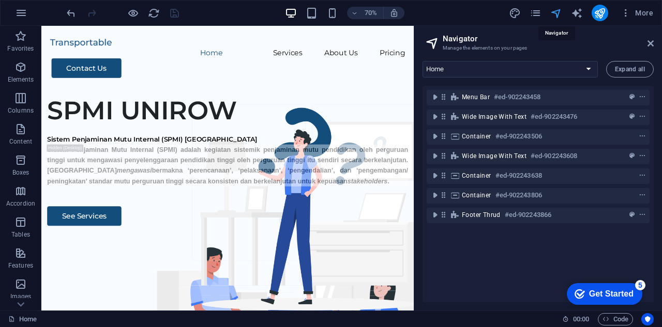
click at [558, 11] on icon "navigator" at bounding box center [556, 13] width 12 height 12
click at [648, 41] on icon at bounding box center [650, 43] width 6 height 8
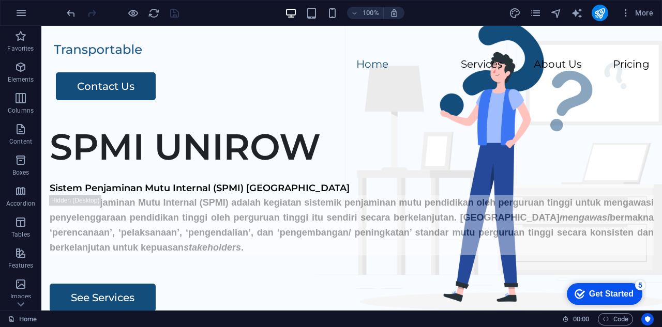
click at [602, 292] on div "Get Started" at bounding box center [611, 293] width 44 height 9
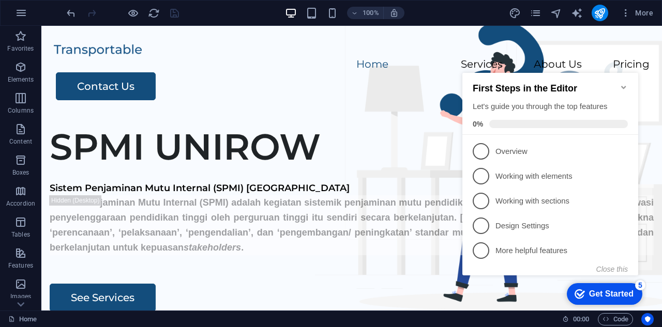
click at [602, 292] on div "Get Started" at bounding box center [611, 293] width 44 height 9
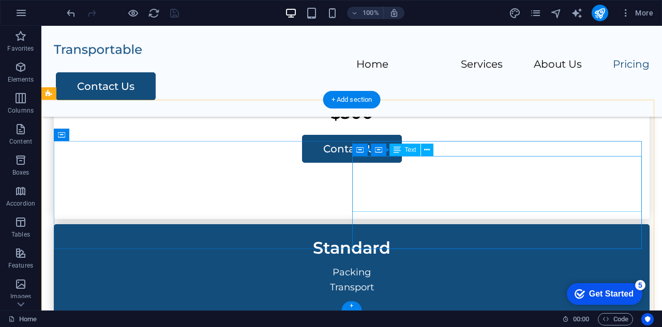
scroll to position [2091, 0]
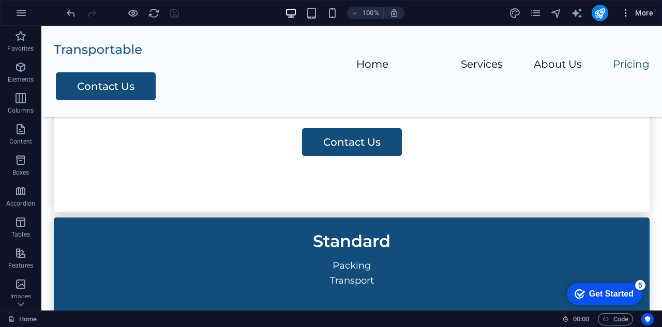
click at [649, 12] on span "More" at bounding box center [636, 13] width 33 height 10
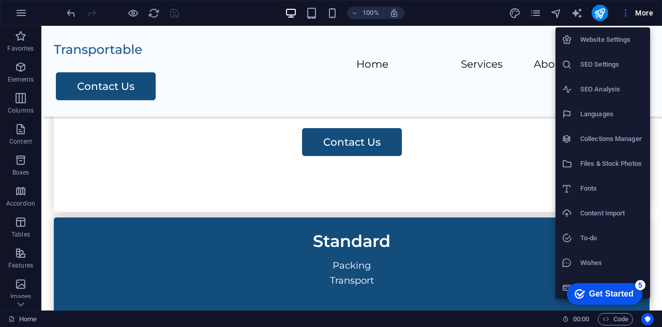
click at [650, 11] on div at bounding box center [331, 163] width 662 height 327
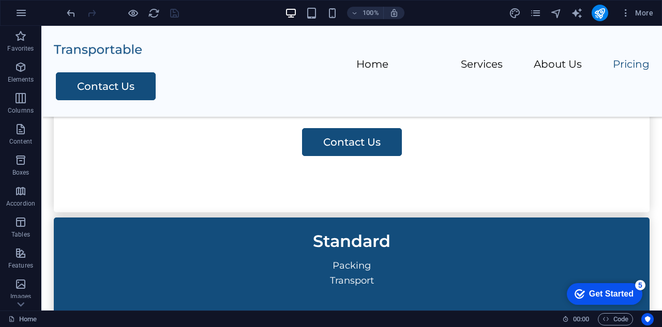
click at [650, 11] on div "Website Settings SEO Settings SEO Analysis Languages Collections Manager Files …" at bounding box center [331, 166] width 662 height 321
click at [598, 290] on div "Get Started" at bounding box center [611, 293] width 44 height 9
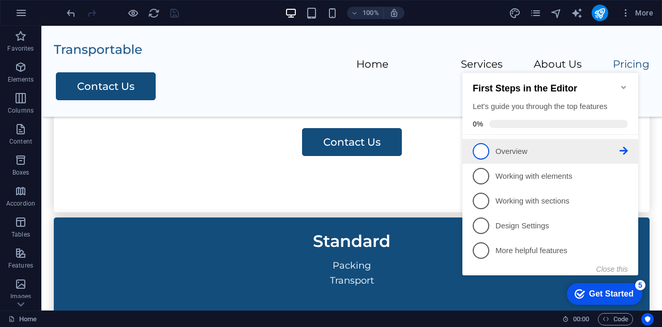
click at [513, 153] on p "Overview - incomplete" at bounding box center [557, 151] width 124 height 11
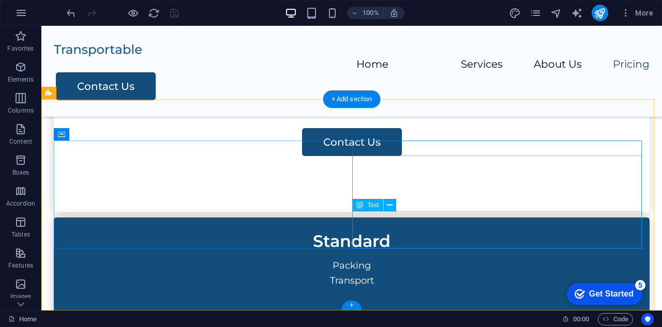
scroll to position [0, 0]
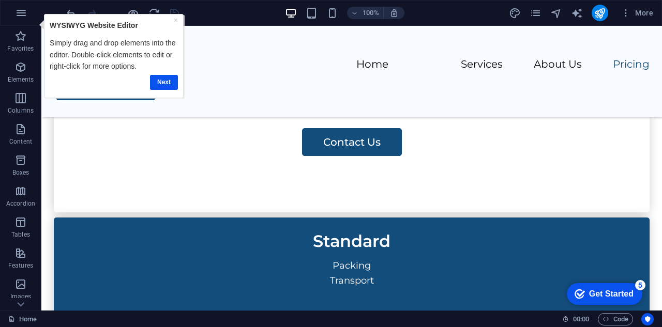
click at [609, 291] on div "Get Started" at bounding box center [611, 293] width 44 height 9
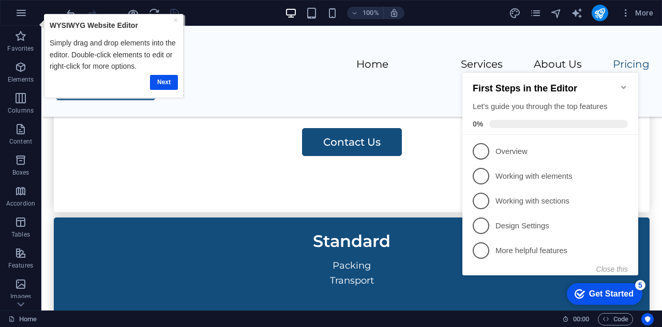
click at [609, 291] on div "Get Started" at bounding box center [611, 293] width 44 height 9
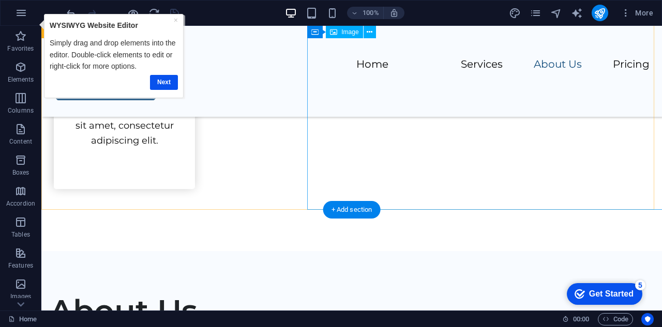
scroll to position [1006, 0]
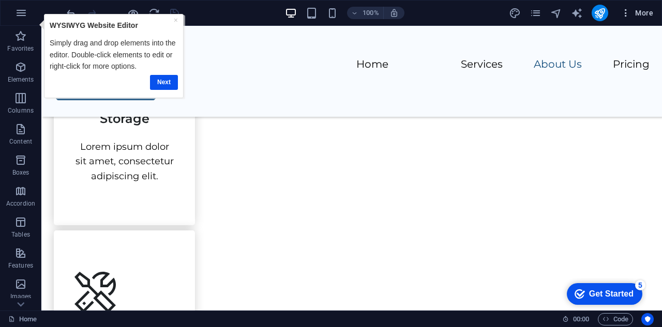
click at [627, 14] on icon "button" at bounding box center [625, 13] width 10 height 10
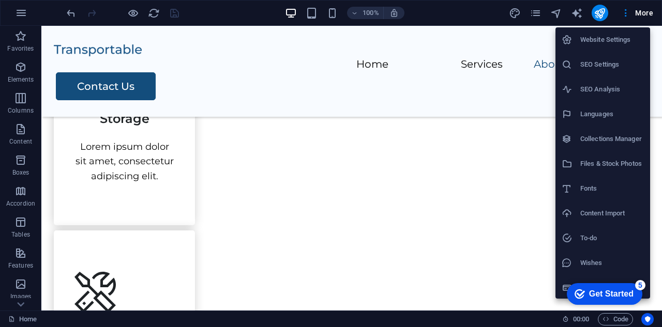
click at [641, 12] on div at bounding box center [331, 163] width 662 height 327
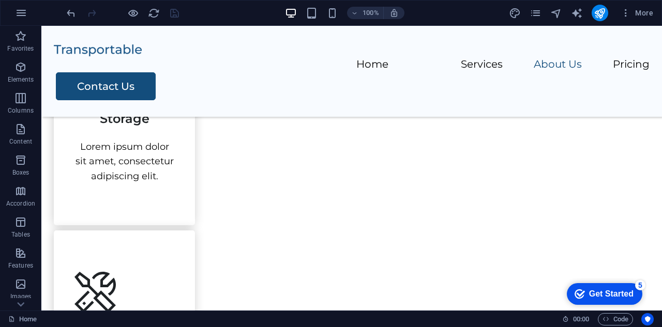
click at [642, 12] on span "More" at bounding box center [636, 13] width 33 height 10
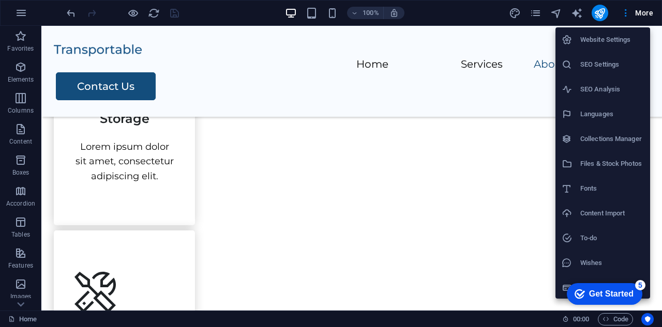
click at [349, 72] on div at bounding box center [331, 163] width 662 height 327
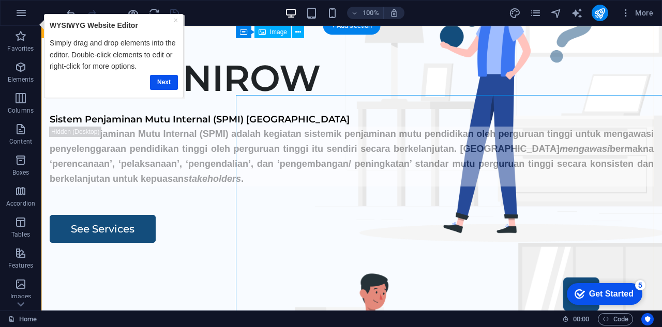
scroll to position [0, 0]
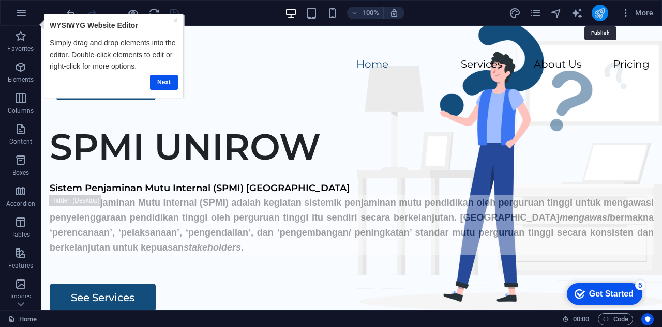
click at [601, 11] on icon "publish" at bounding box center [599, 13] width 12 height 12
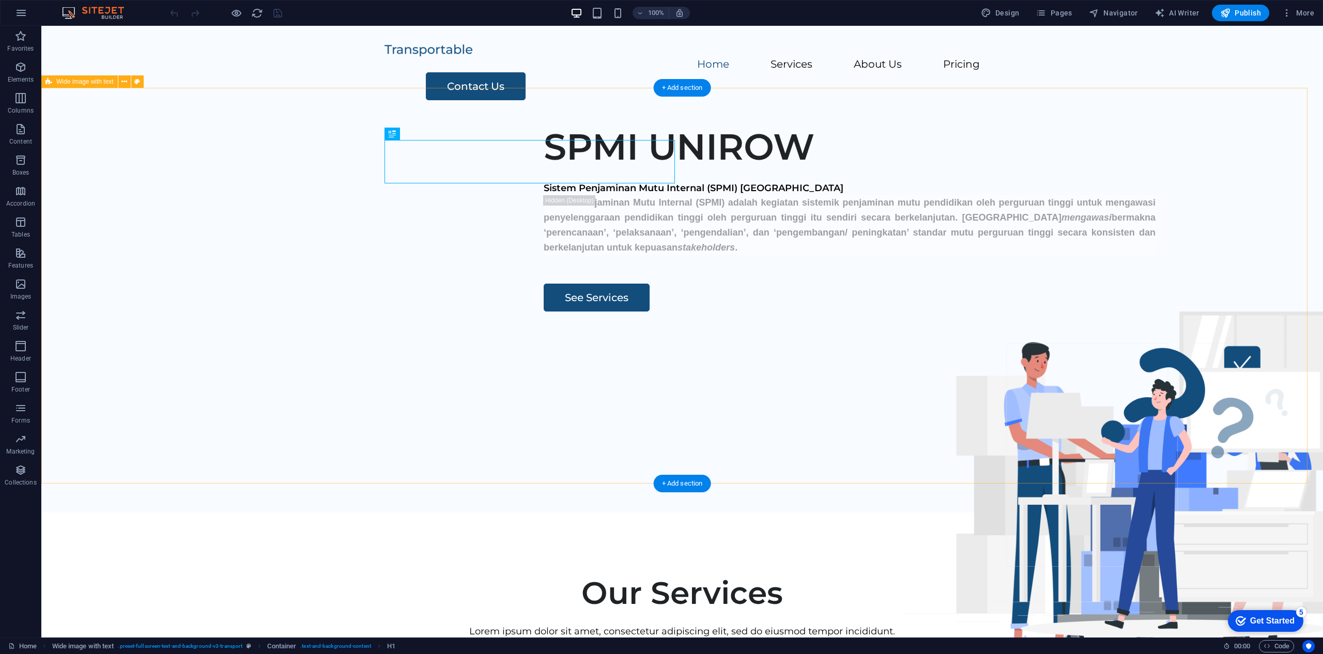
click at [661, 233] on div "SPMI UNIROW Sistem Penjaminan Mutu Internal (SPMI) Universitas PGRI Ronggolawe …" at bounding box center [682, 315] width 1282 height 396
click at [661, 312] on figure at bounding box center [1150, 485] width 491 height 346
click at [574, 253] on div "Sistem Penjaminan Mutu Internal (SPMI) adalah kegiatan sistemik penjaminan mutu…" at bounding box center [850, 224] width 612 height 59
click at [661, 312] on figure at bounding box center [1150, 485] width 491 height 346
drag, startPoint x: 737, startPoint y: 483, endPoint x: 739, endPoint y: 456, distance: 27.0
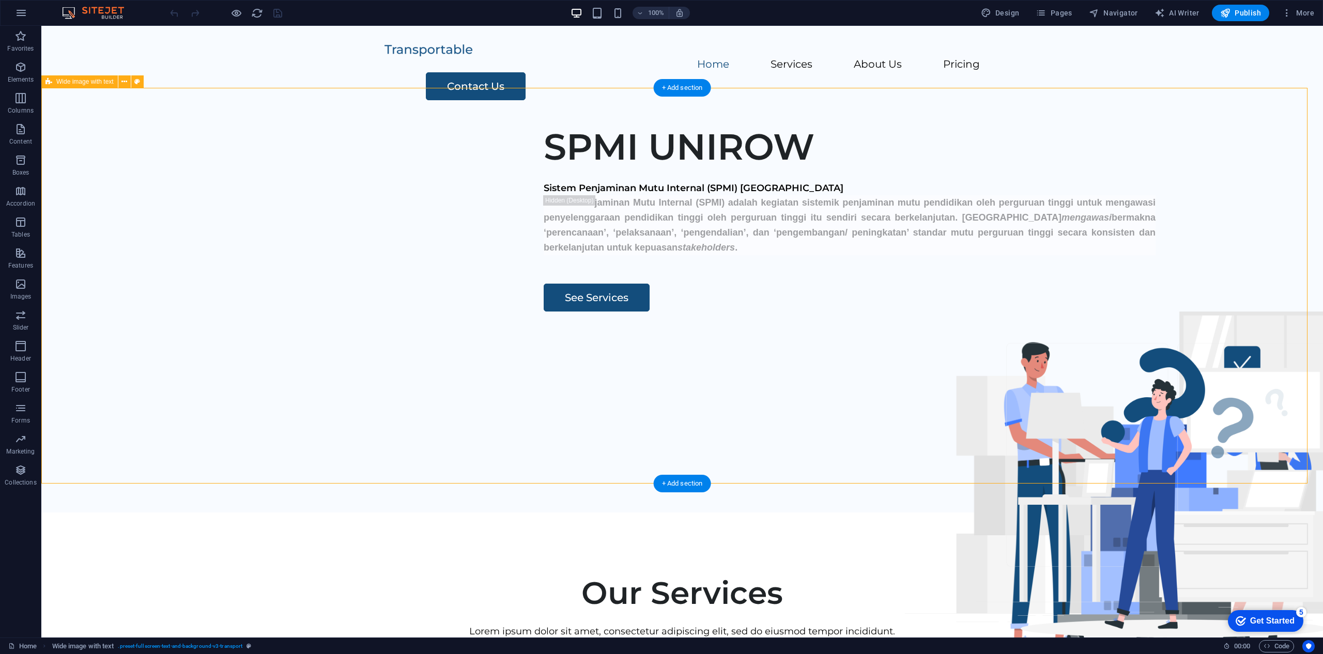
click at [661, 327] on div "SPMI UNIROW Sistem Penjaminan Mutu Internal (SPMI) Universitas PGRI Ronggolawe …" at bounding box center [682, 315] width 1282 height 396
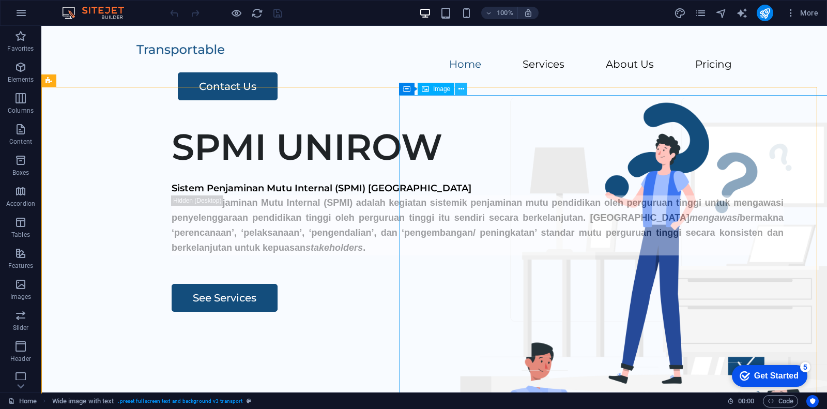
click at [460, 86] on icon at bounding box center [461, 89] width 6 height 11
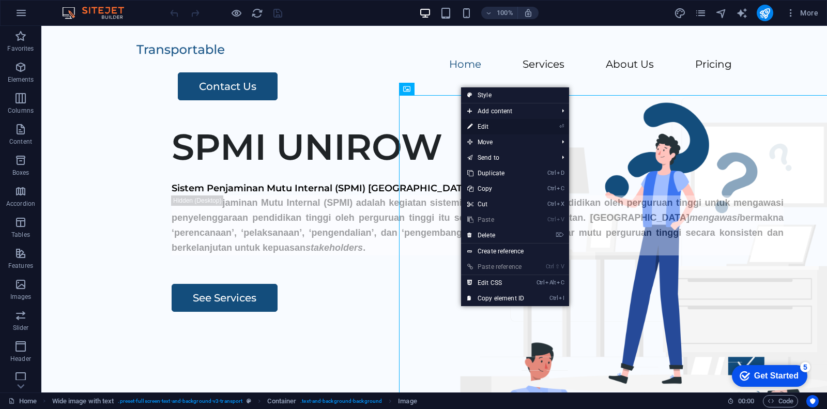
click at [486, 123] on link "⏎ Edit" at bounding box center [495, 127] width 69 height 16
select select "px"
